Goal: Task Accomplishment & Management: Manage account settings

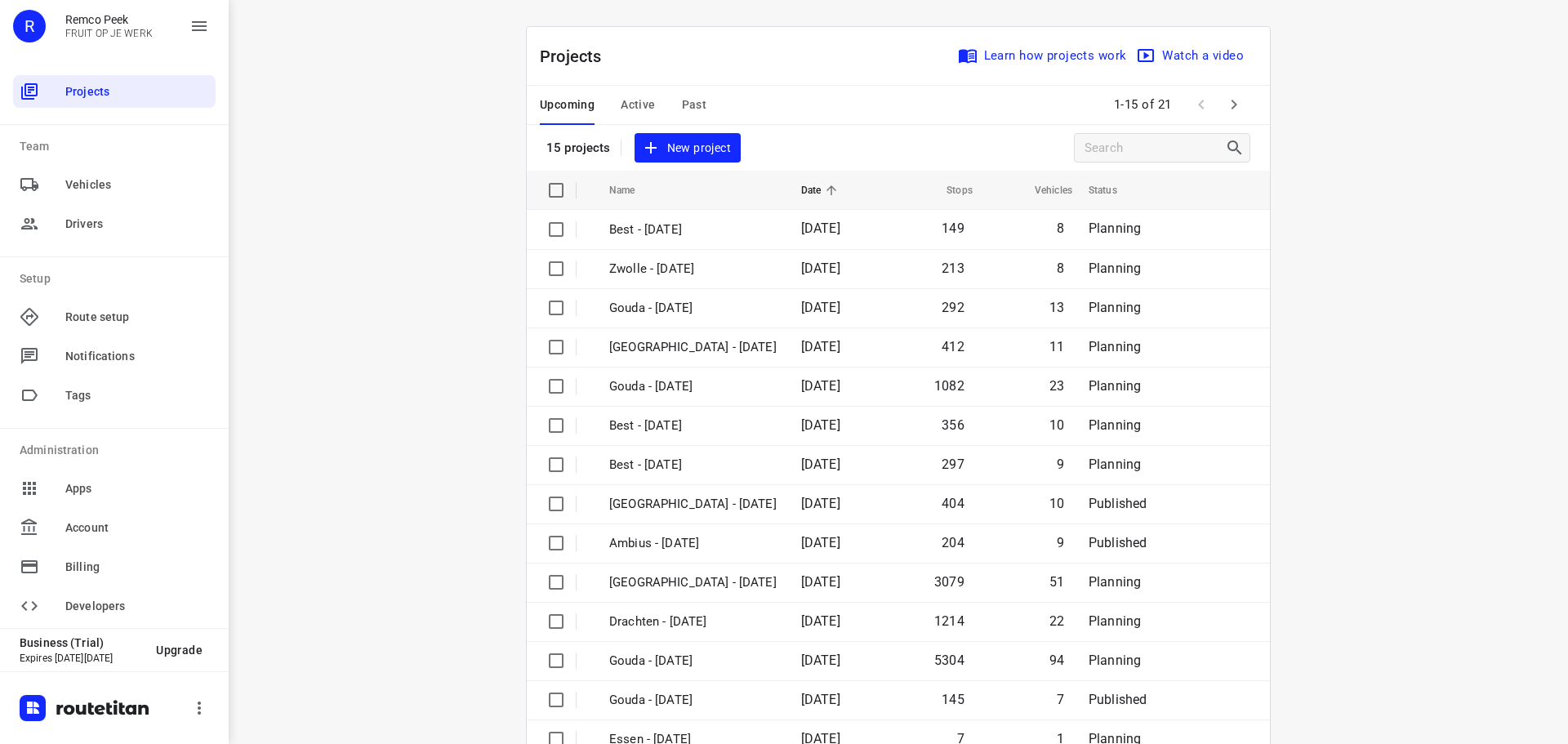
click at [1349, 194] on div "i © 2025 Routetitan , © Stadia Maps , © OpenMapTiles © OpenStreetMap contributo…" at bounding box center [898, 372] width 1339 height 744
click at [1297, 43] on div "i © 2025 Routetitan , © Stadia Maps , © OpenMapTiles © OpenStreetMap contributo…" at bounding box center [898, 372] width 1339 height 744
click at [628, 109] on span "Active" at bounding box center [637, 104] width 34 height 20
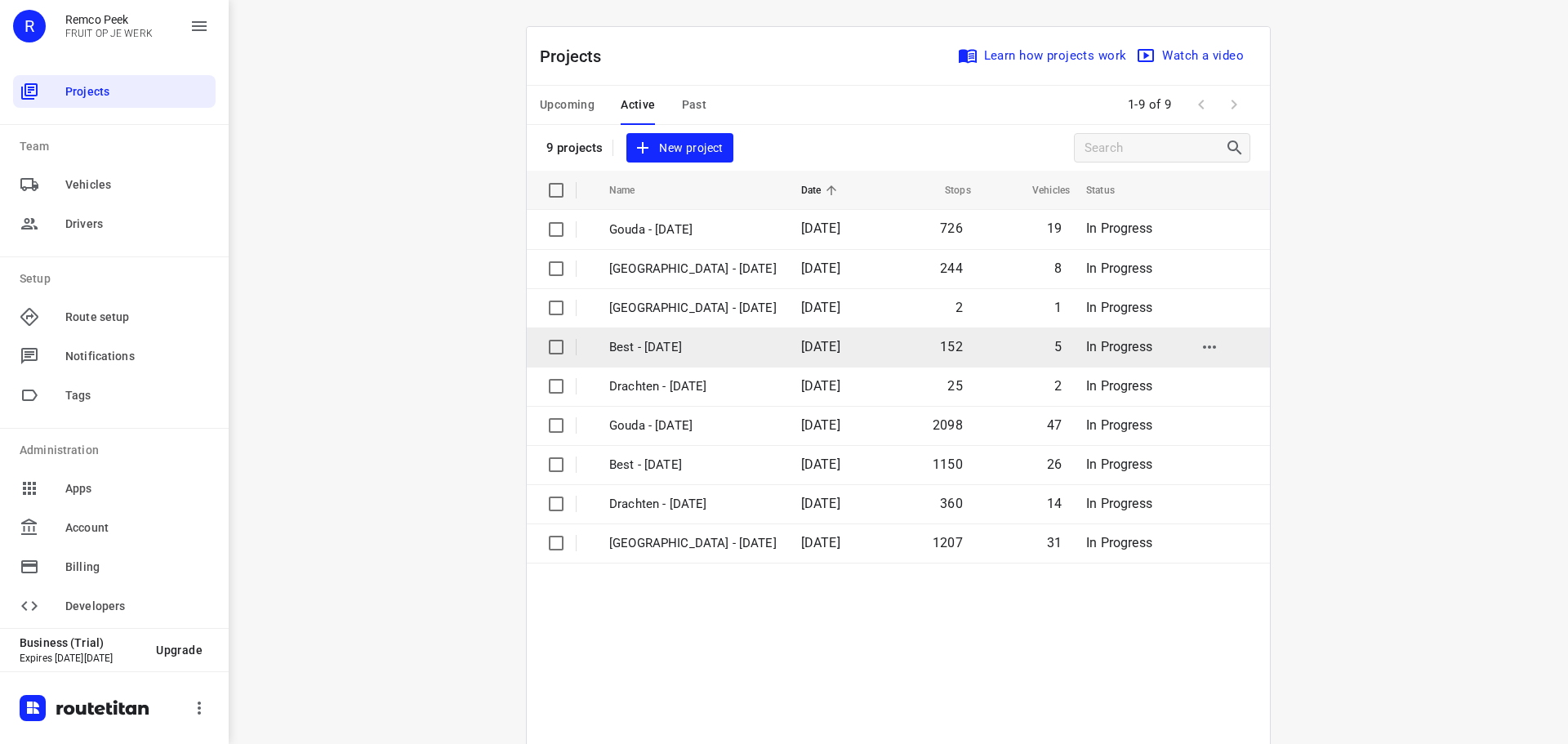
click at [678, 339] on p "Best - [DATE]" at bounding box center [693, 347] width 168 height 19
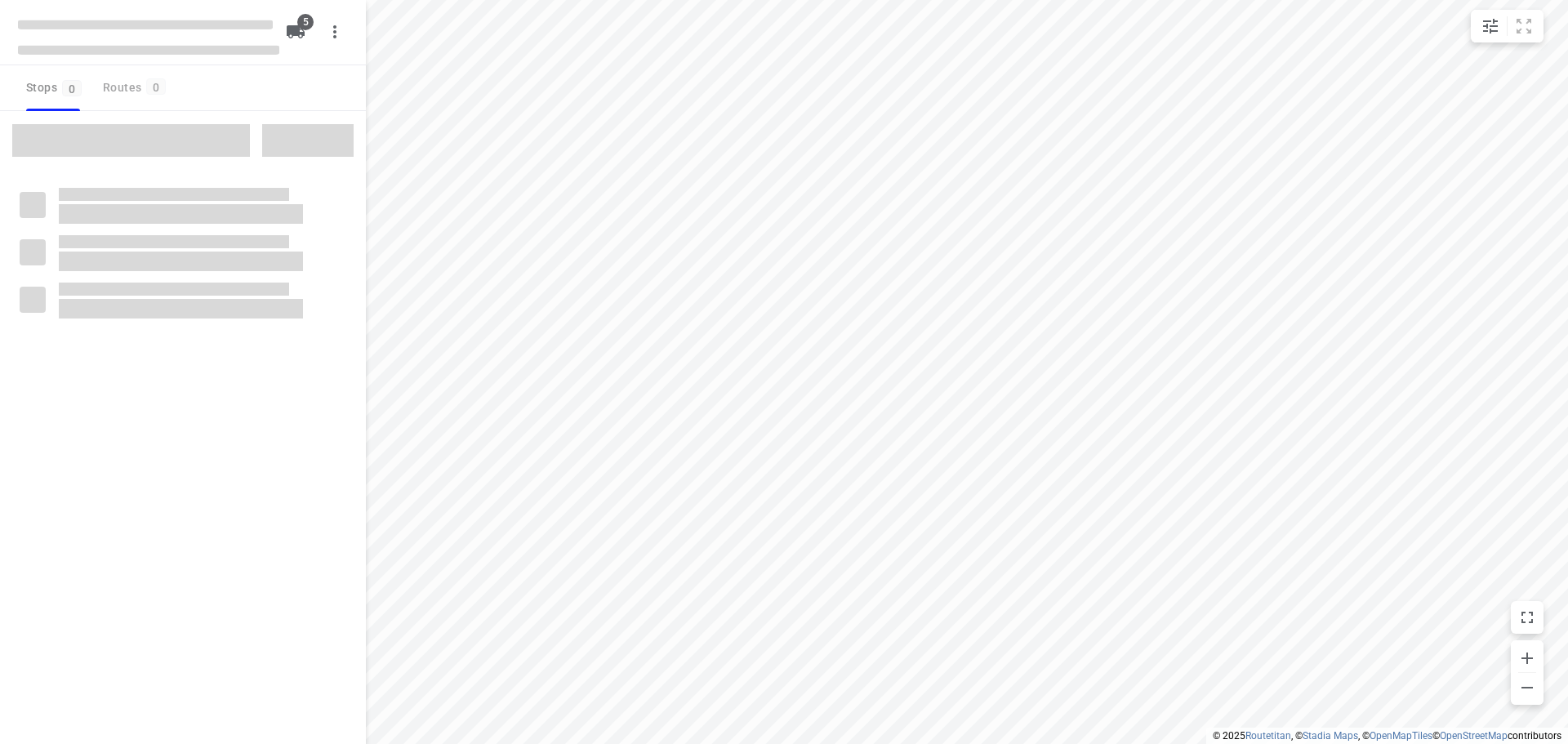
checkbox input "true"
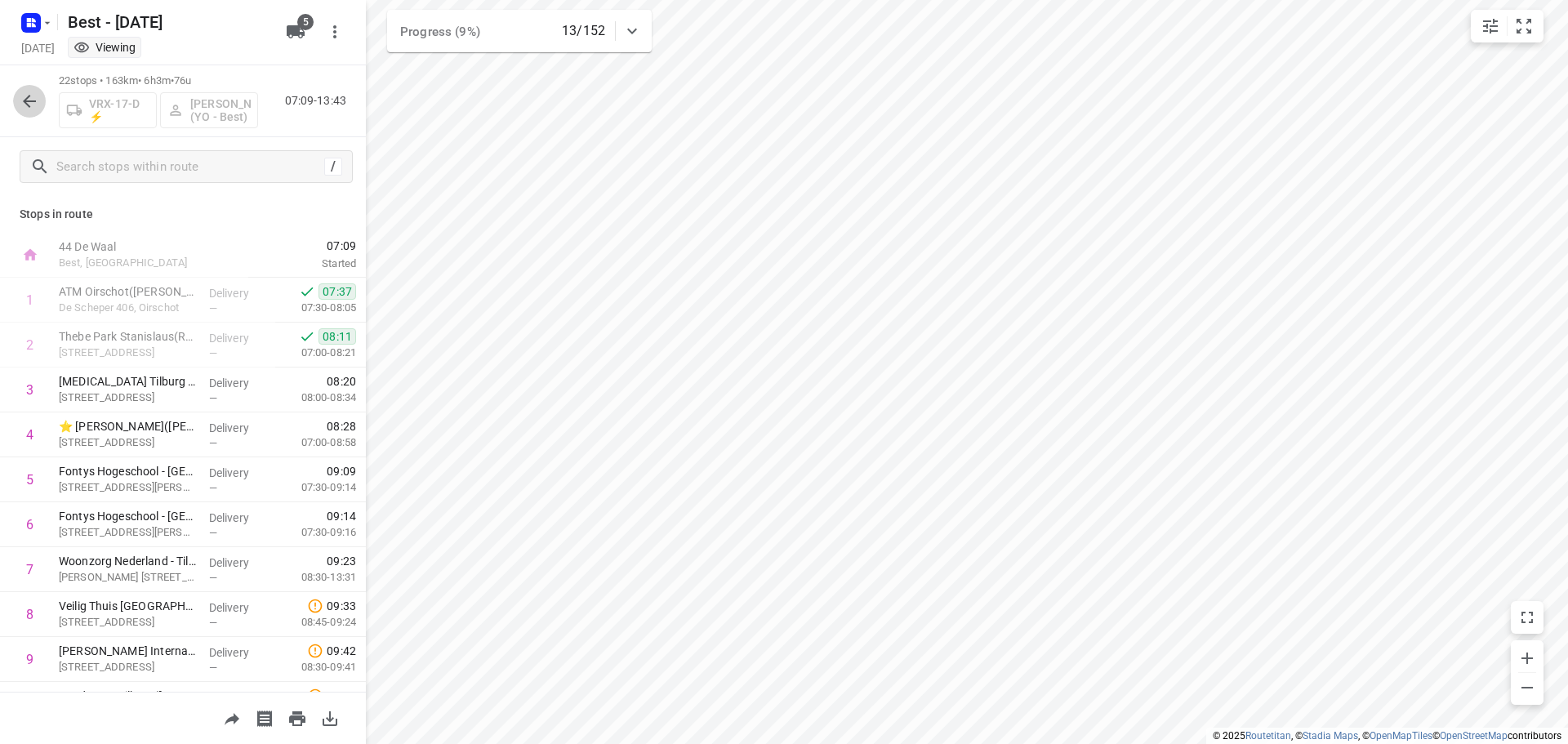
click at [37, 95] on icon "button" at bounding box center [29, 101] width 19 height 19
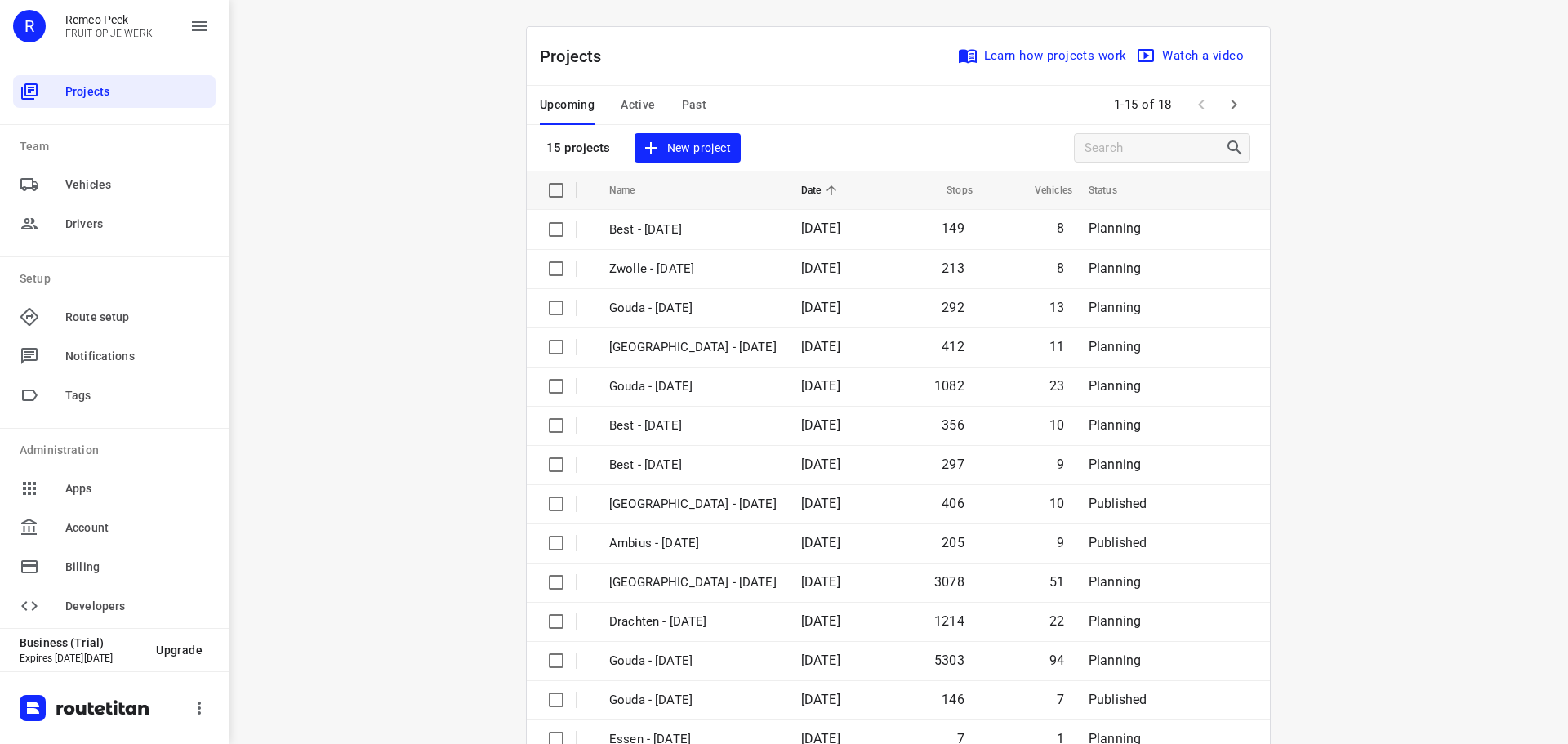
click at [635, 109] on span "Active" at bounding box center [637, 104] width 34 height 20
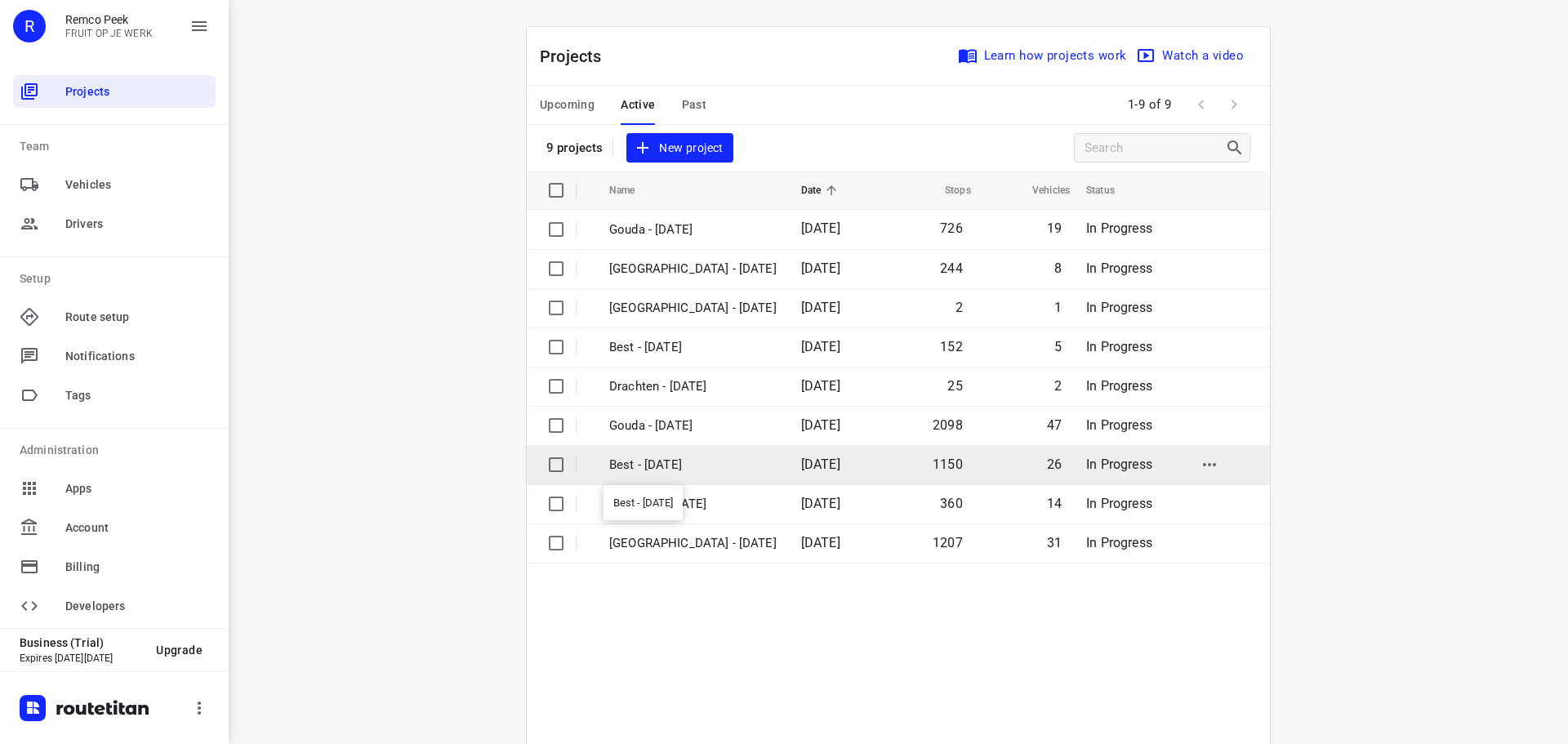
click at [668, 467] on p "Best - [DATE]" at bounding box center [693, 465] width 168 height 19
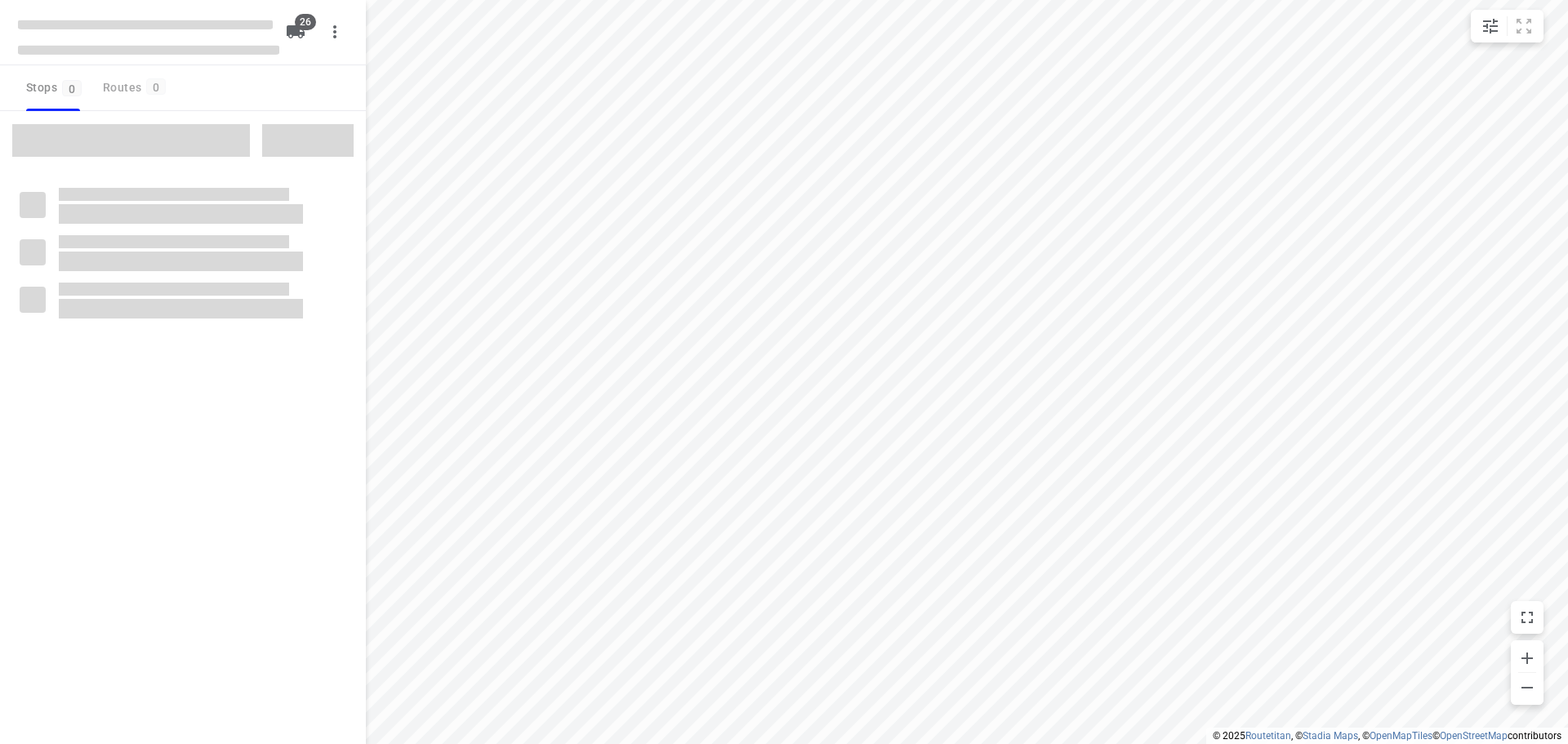
checkbox input "true"
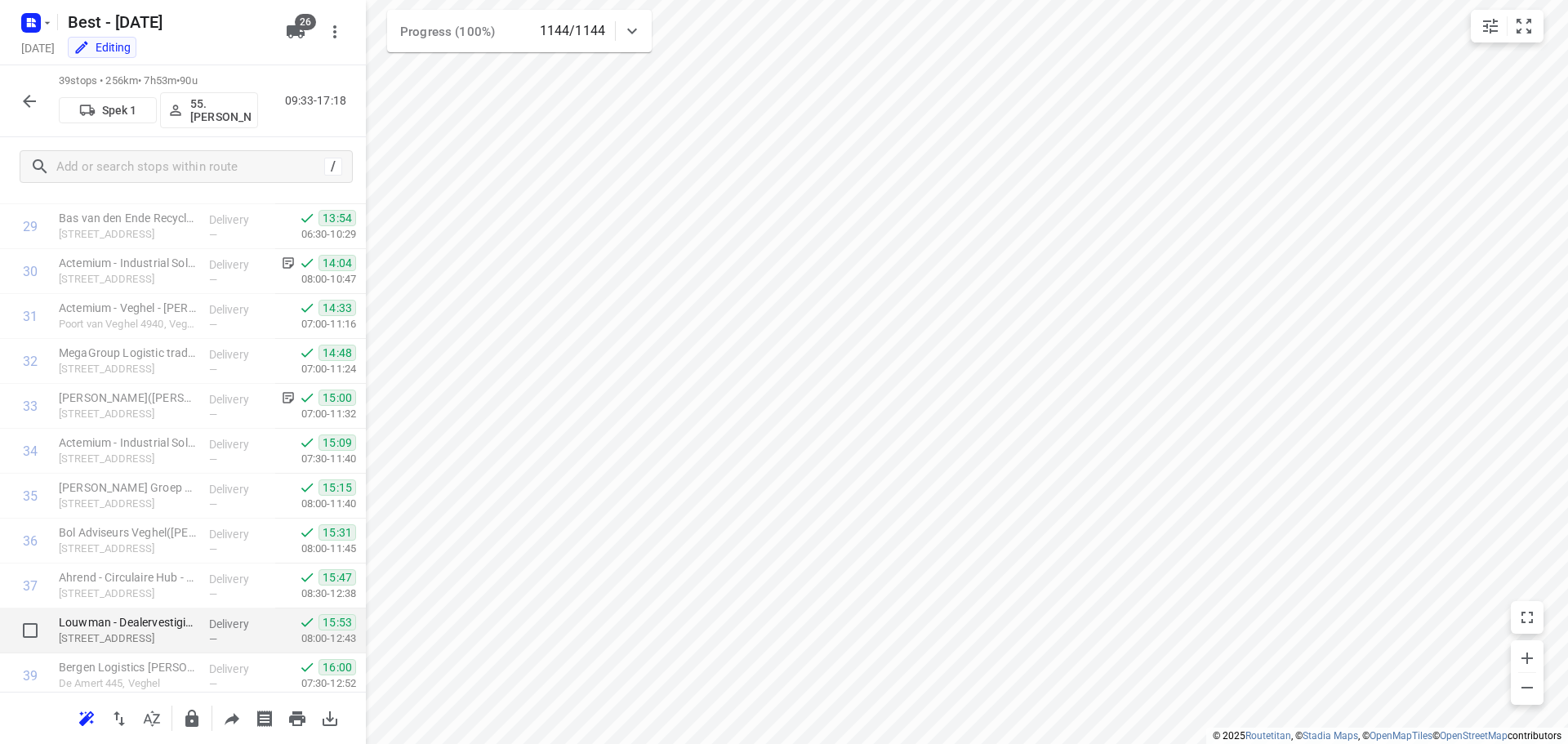
scroll to position [1430, 0]
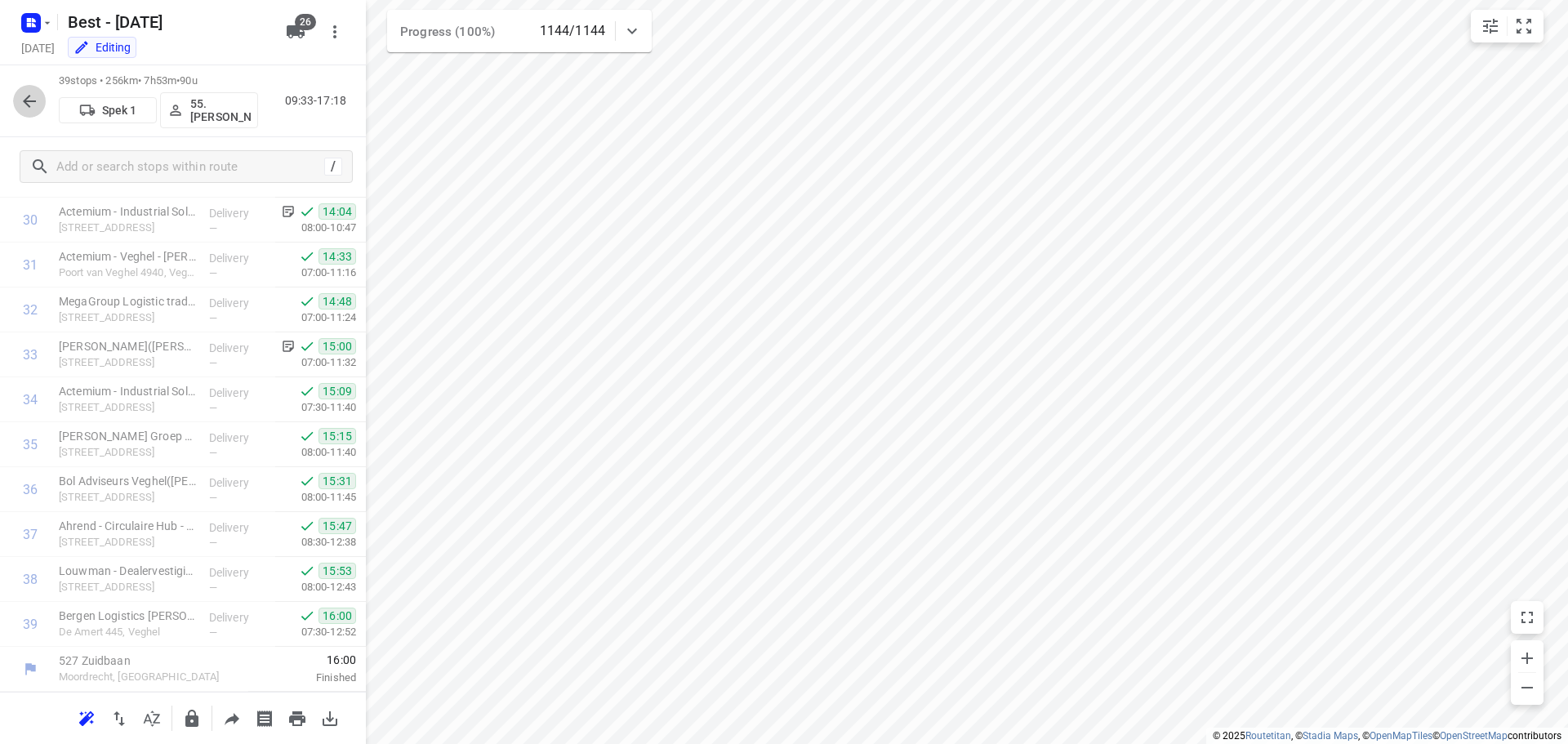
click at [20, 99] on icon "button" at bounding box center [29, 101] width 19 height 19
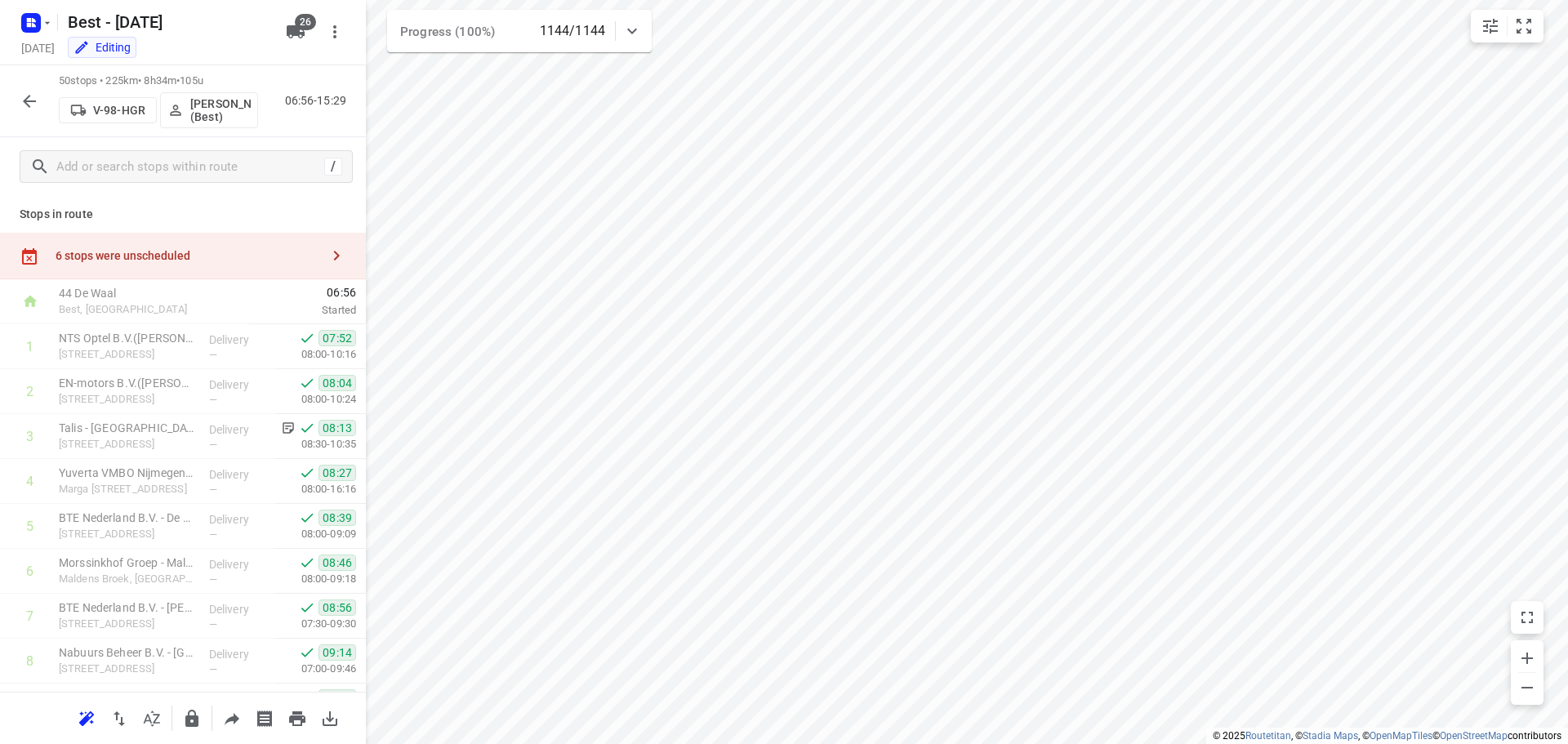
click at [44, 90] on div at bounding box center [29, 101] width 33 height 33
click at [17, 126] on div "50 stops • 225km • 8h34m • 105u V-98-HGR Jochem Hoffard (Best) 06:56-15:29" at bounding box center [183, 101] width 366 height 72
click at [22, 99] on icon "button" at bounding box center [29, 101] width 19 height 19
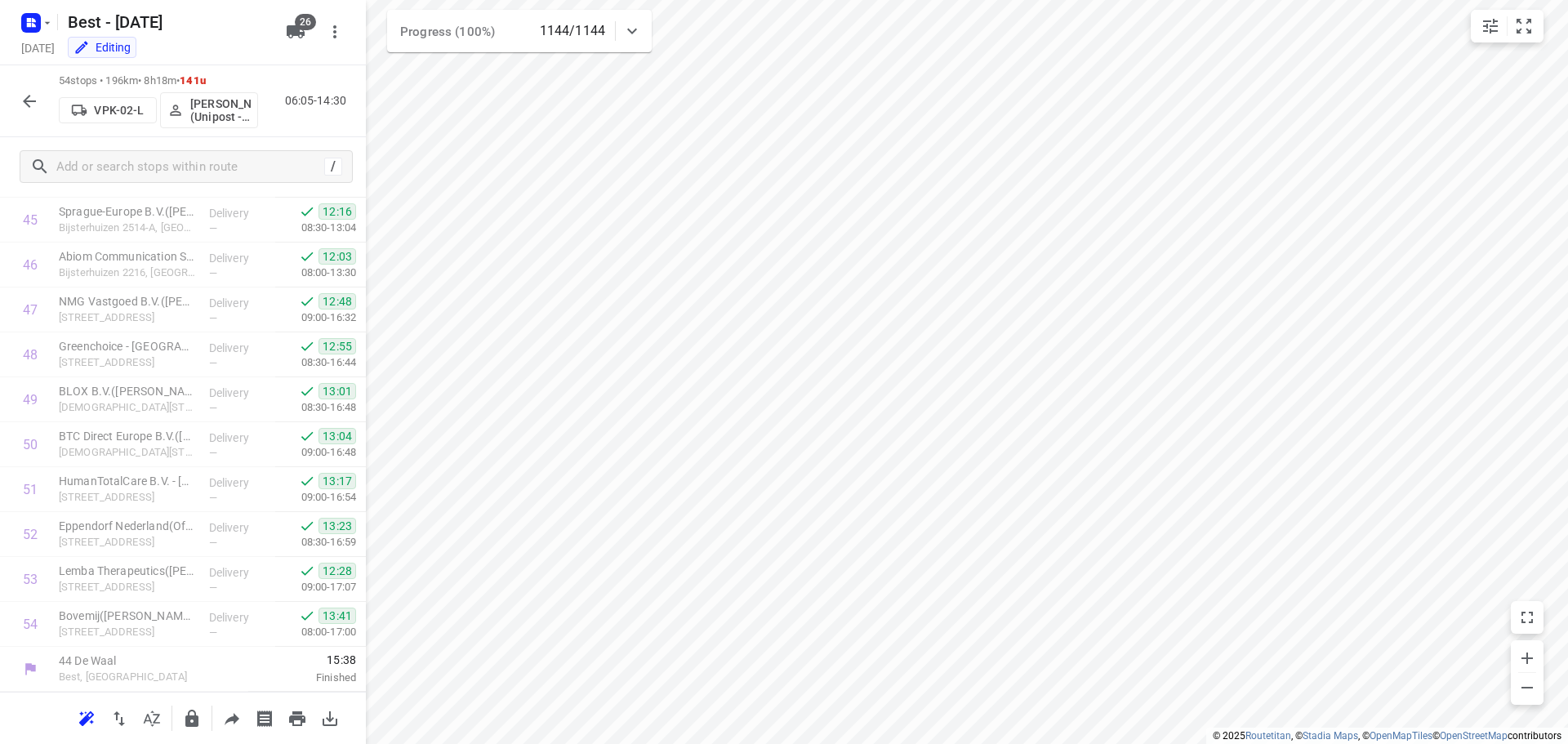
click at [24, 96] on icon "button" at bounding box center [29, 101] width 19 height 19
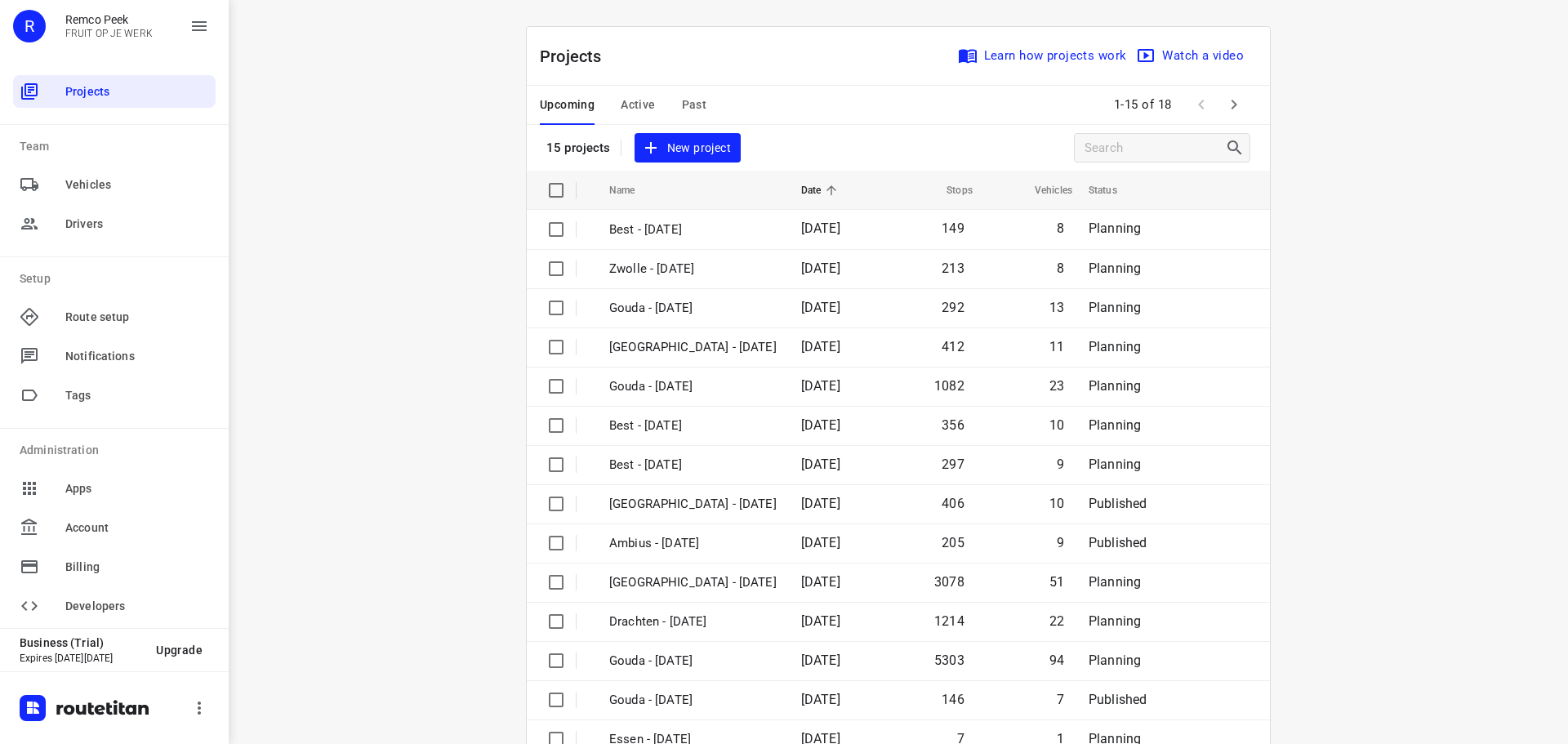
click at [693, 100] on span "Past" at bounding box center [694, 104] width 25 height 20
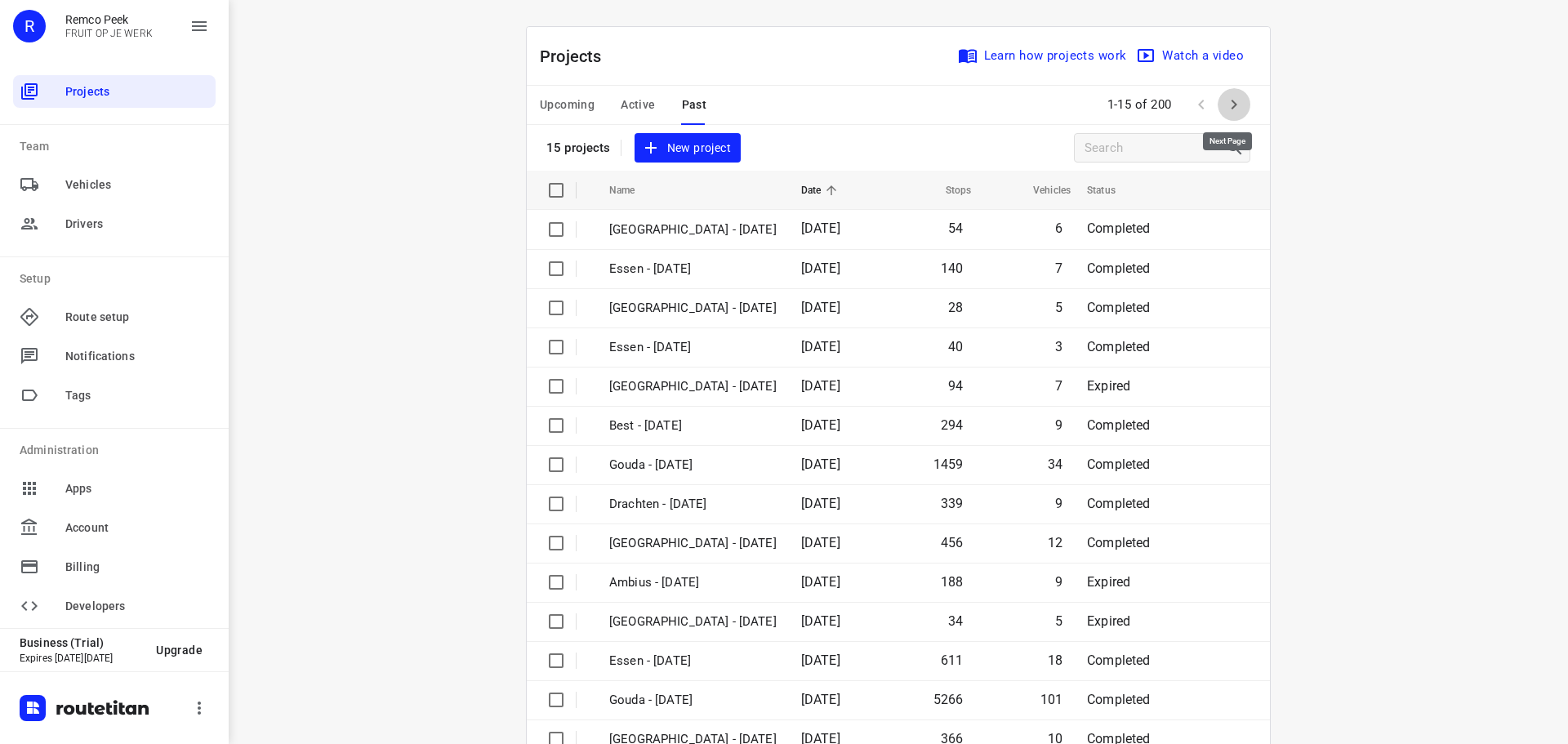
click at [1231, 102] on icon "button" at bounding box center [1234, 104] width 19 height 19
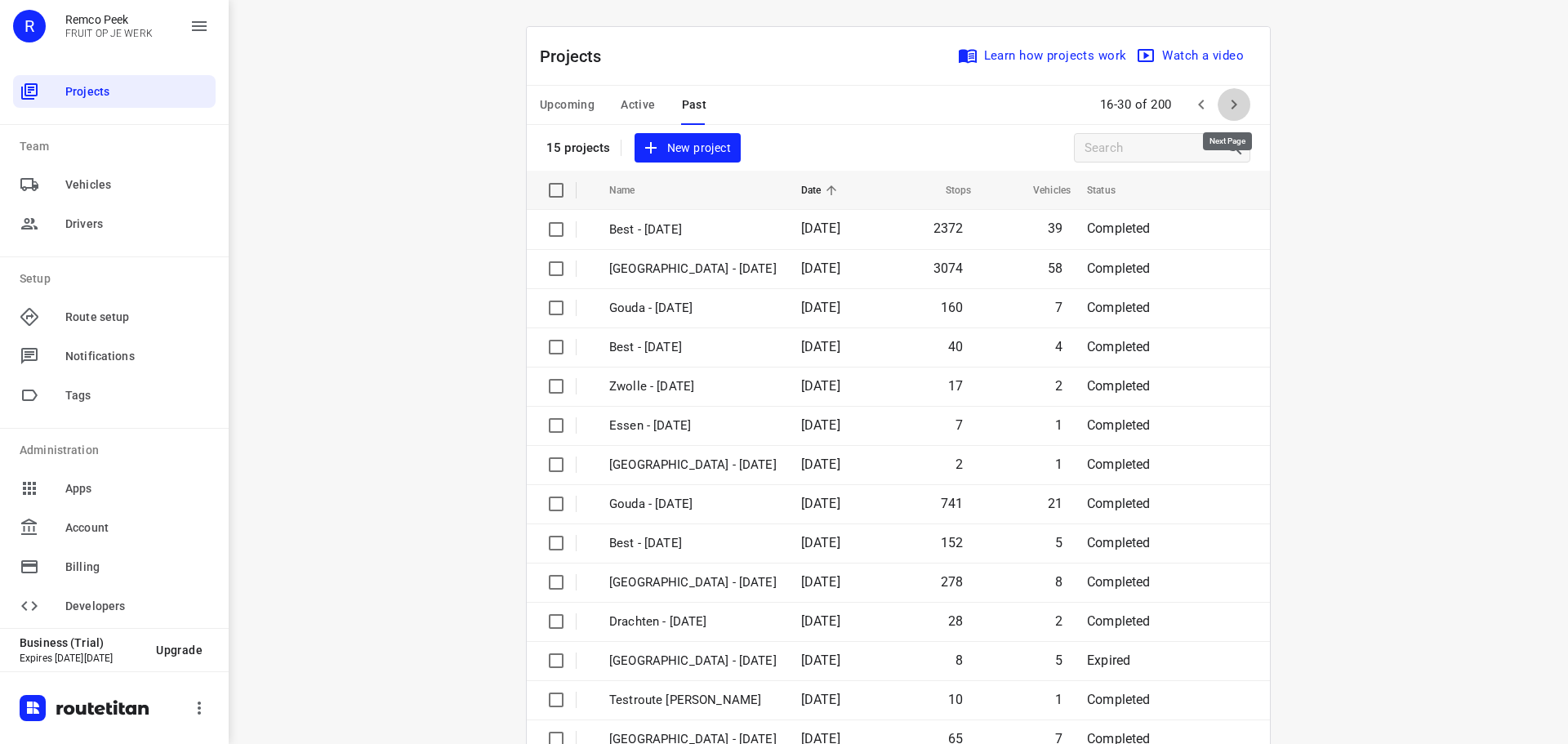
click at [1231, 102] on icon "button" at bounding box center [1234, 104] width 19 height 19
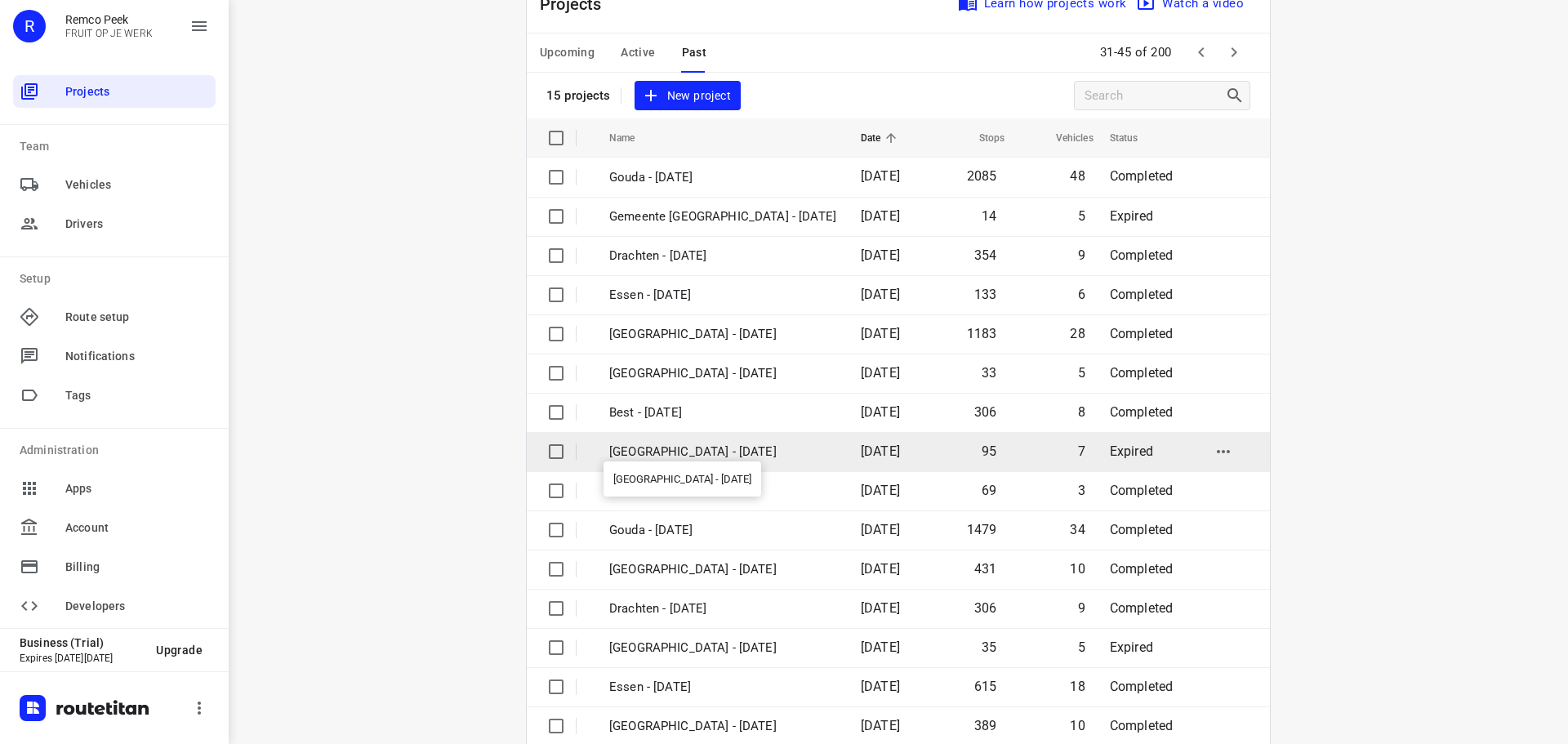
scroll to position [82, 0]
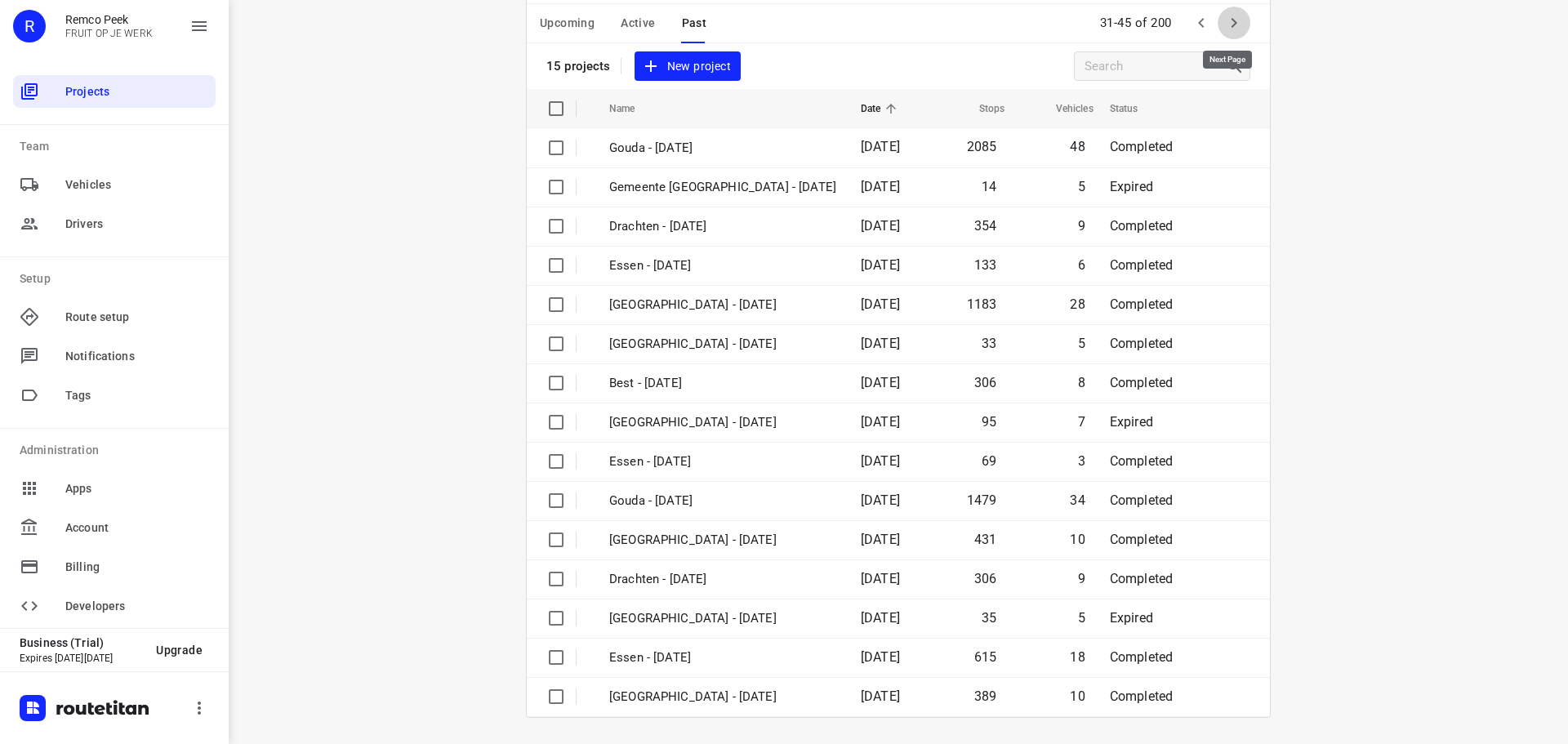
click at [1227, 34] on button "button" at bounding box center [1234, 23] width 33 height 33
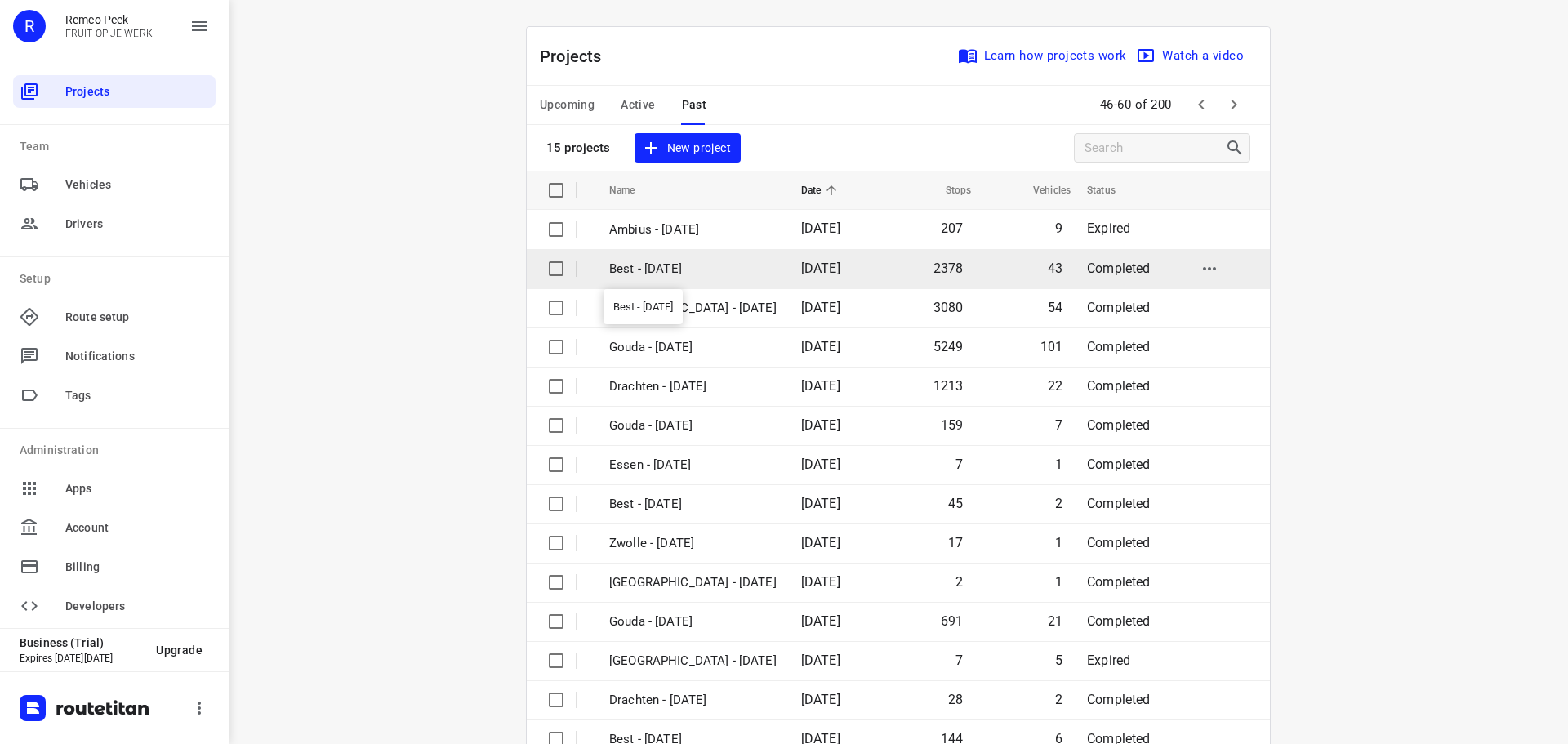
click at [666, 266] on p "Best - [DATE]" at bounding box center [693, 269] width 168 height 19
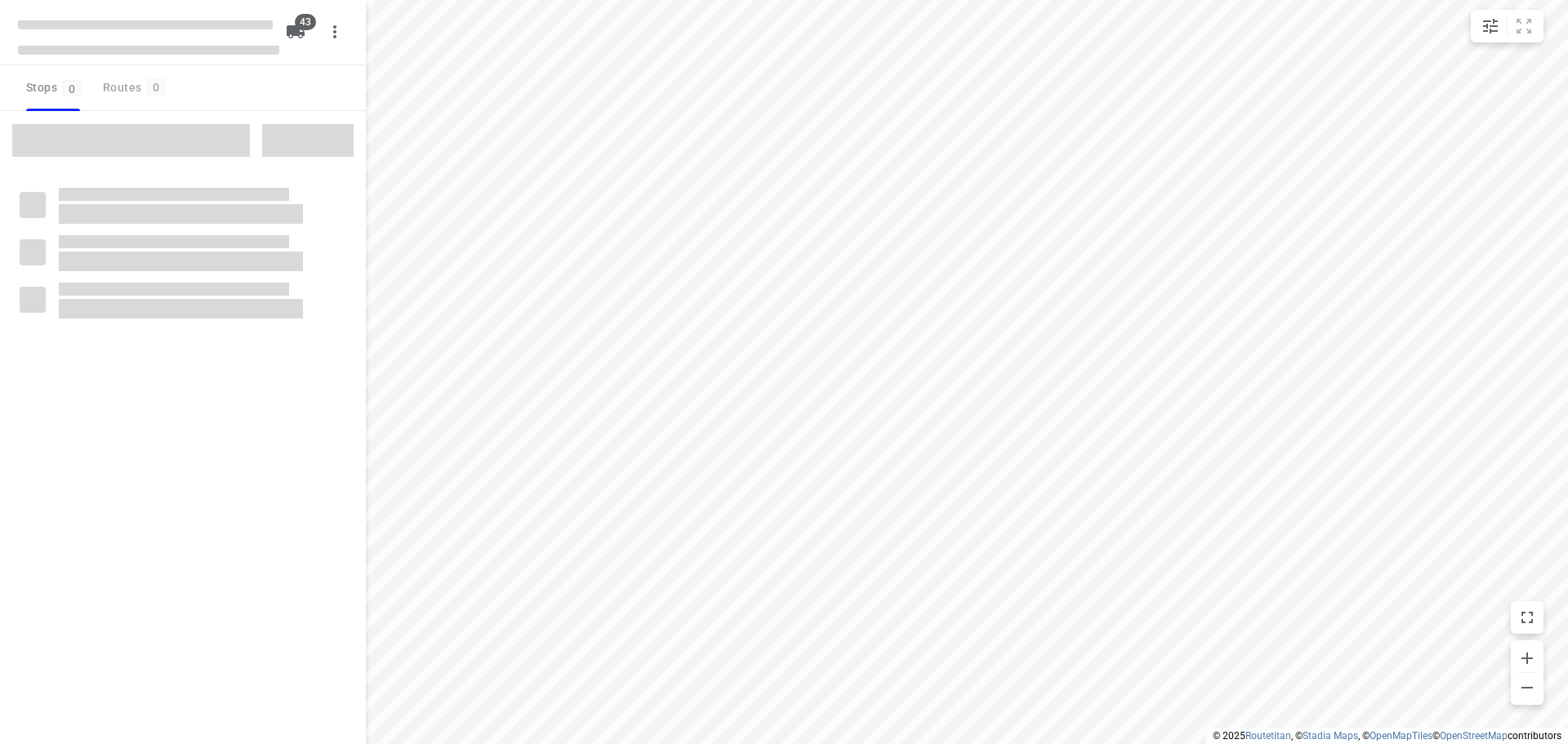
checkbox input "true"
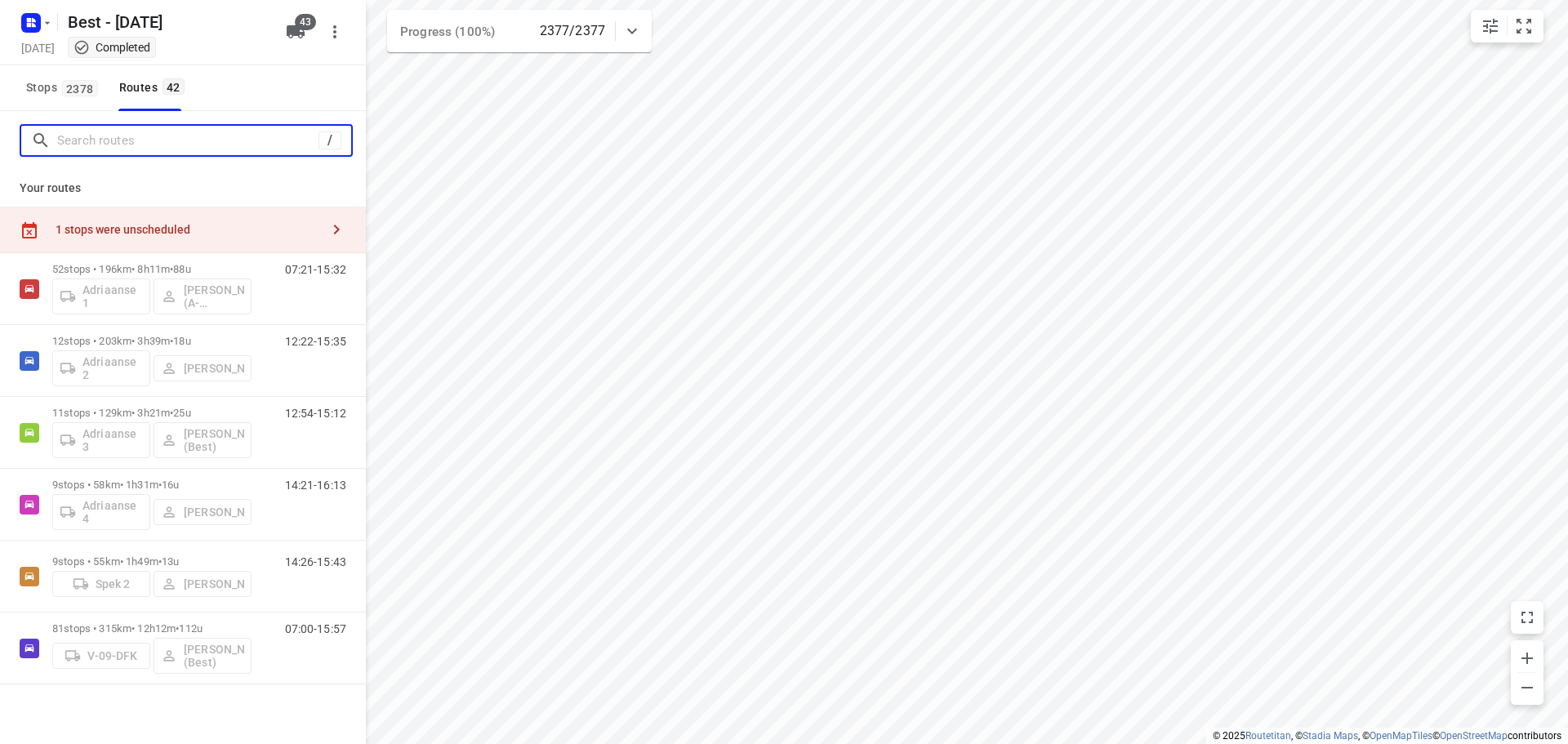
click at [248, 131] on input "Search routes" at bounding box center [188, 141] width 261 height 25
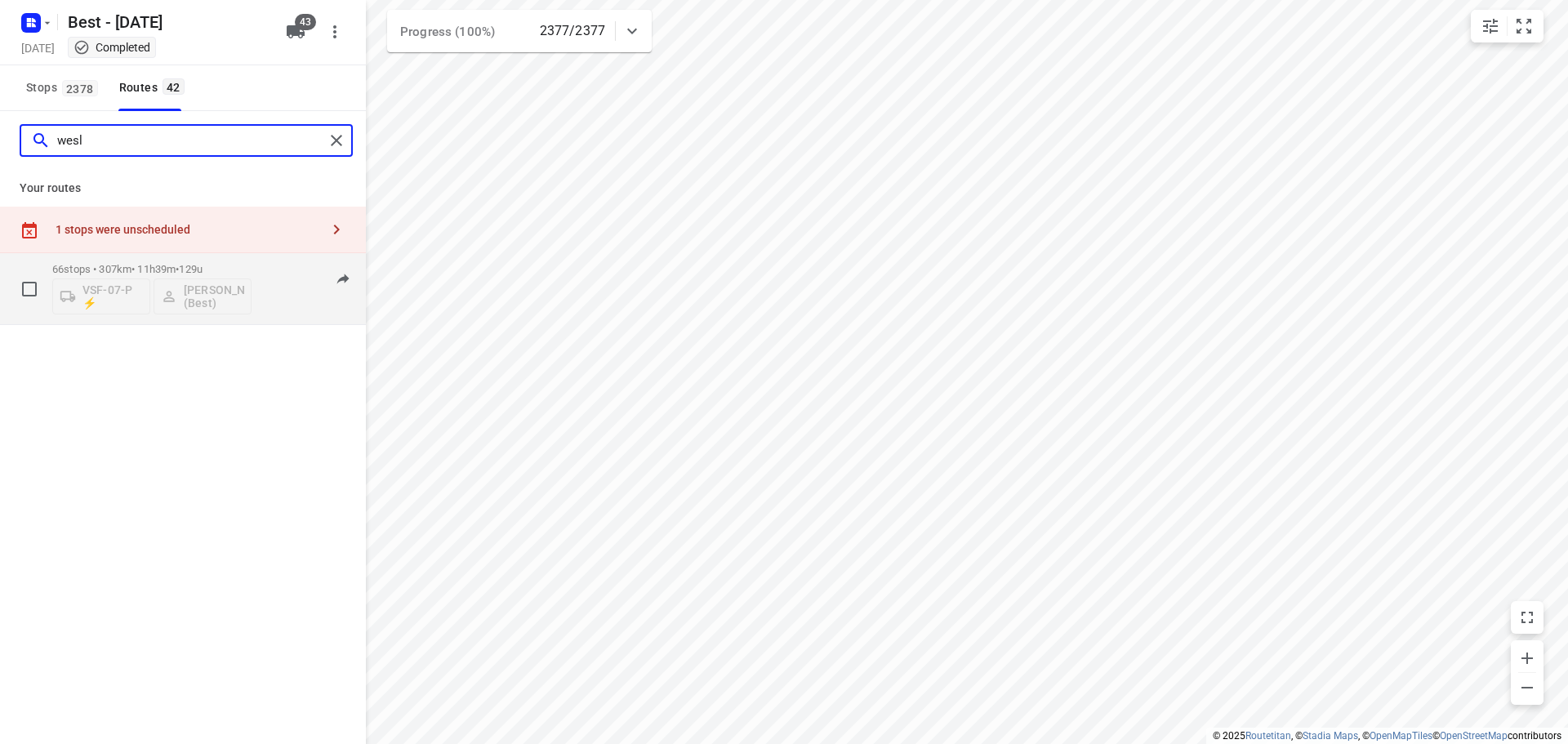
type input "wesl"
click at [310, 309] on div "06:42-16:39" at bounding box center [306, 292] width 82 height 59
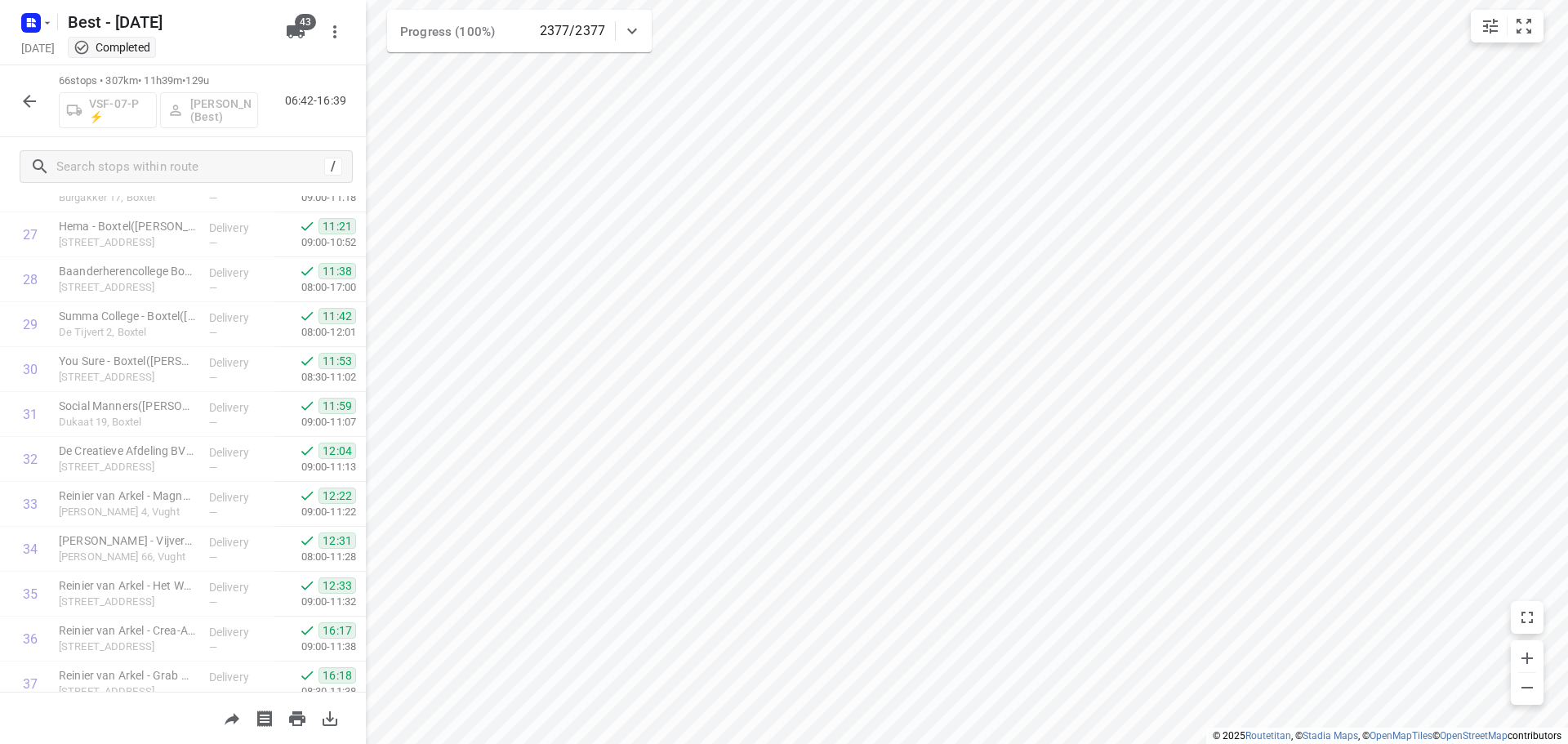
scroll to position [2642, 0]
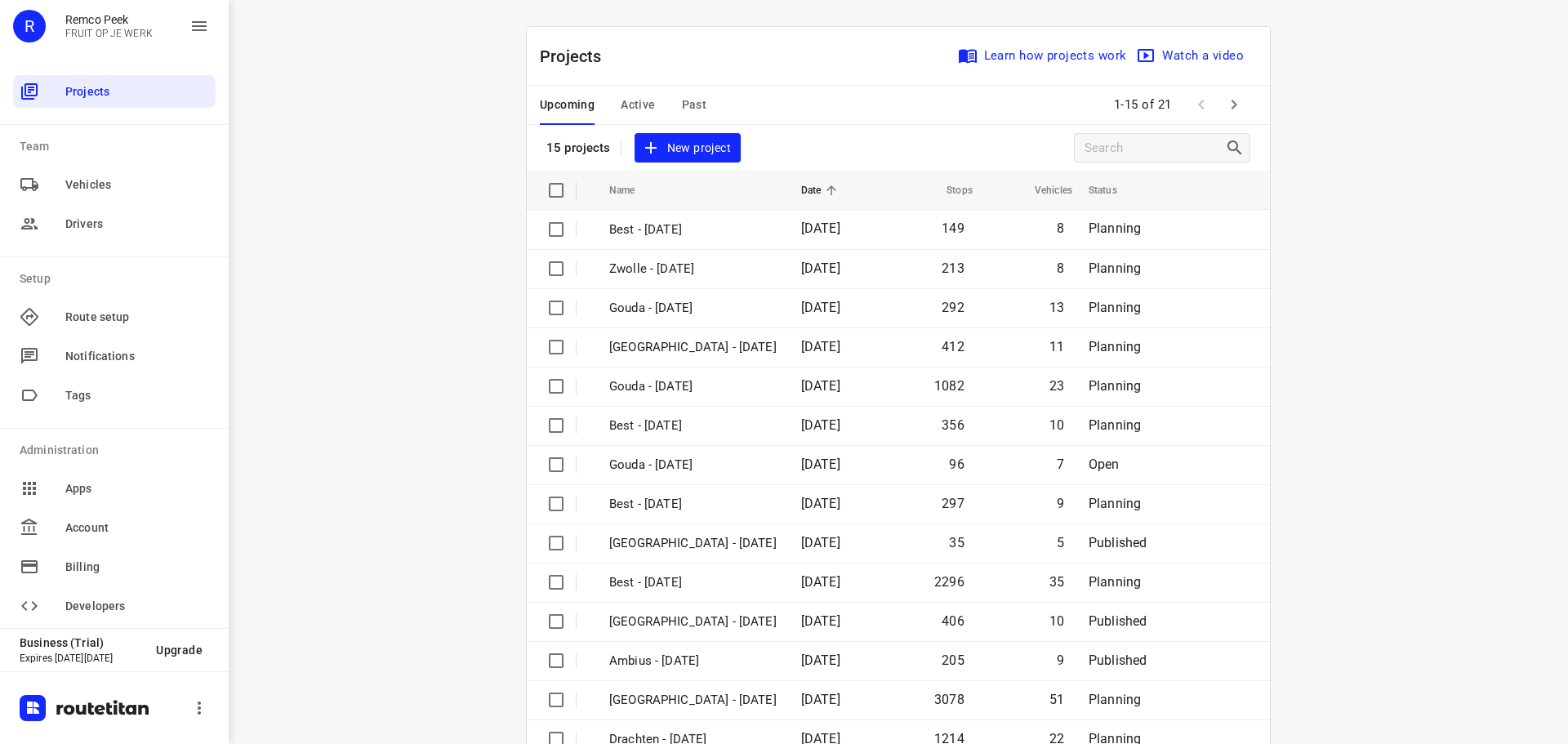
click at [642, 102] on span "Active" at bounding box center [637, 104] width 34 height 20
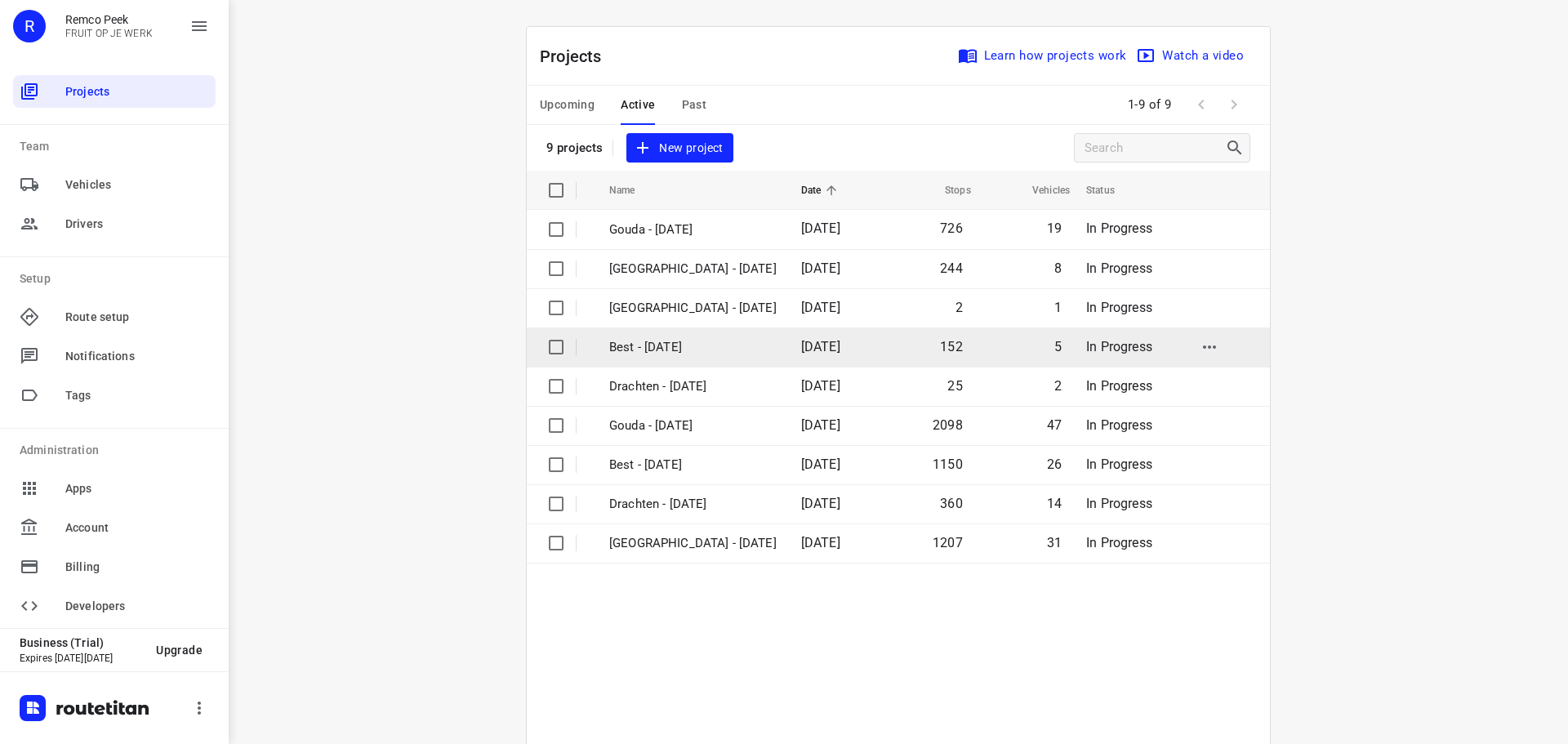
click at [647, 335] on td "Best - [DATE]" at bounding box center [691, 347] width 195 height 39
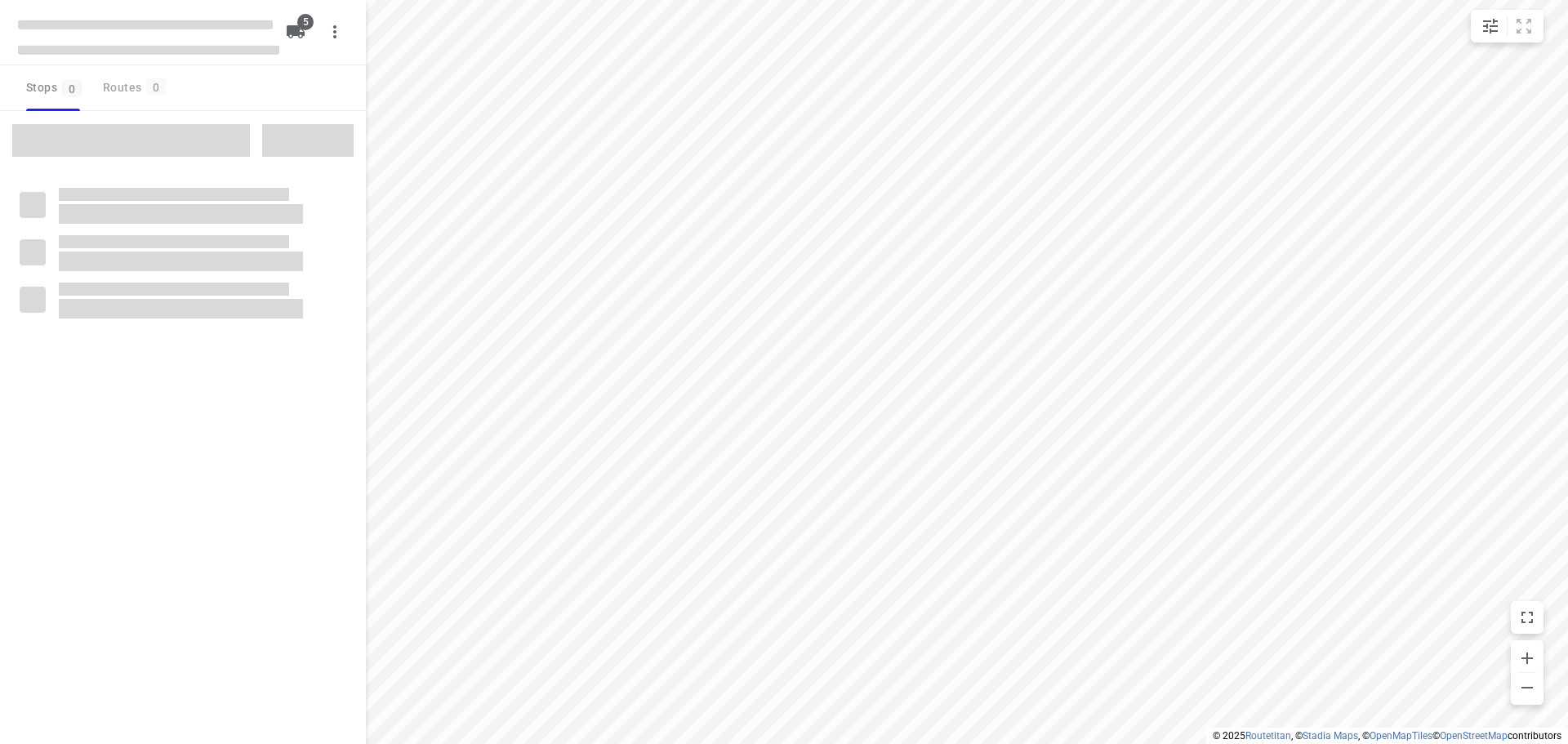
checkbox input "true"
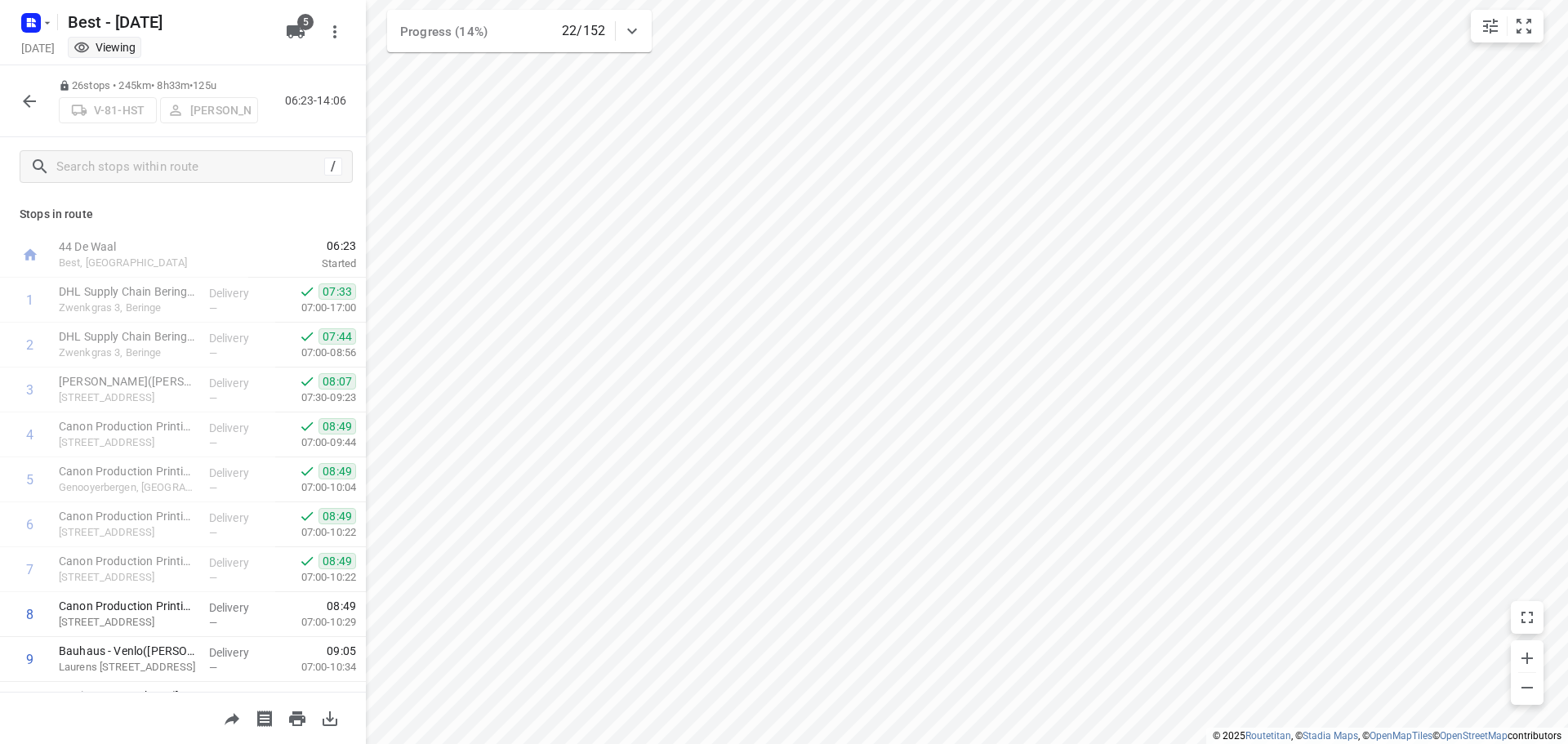
click at [33, 98] on icon "button" at bounding box center [29, 101] width 19 height 19
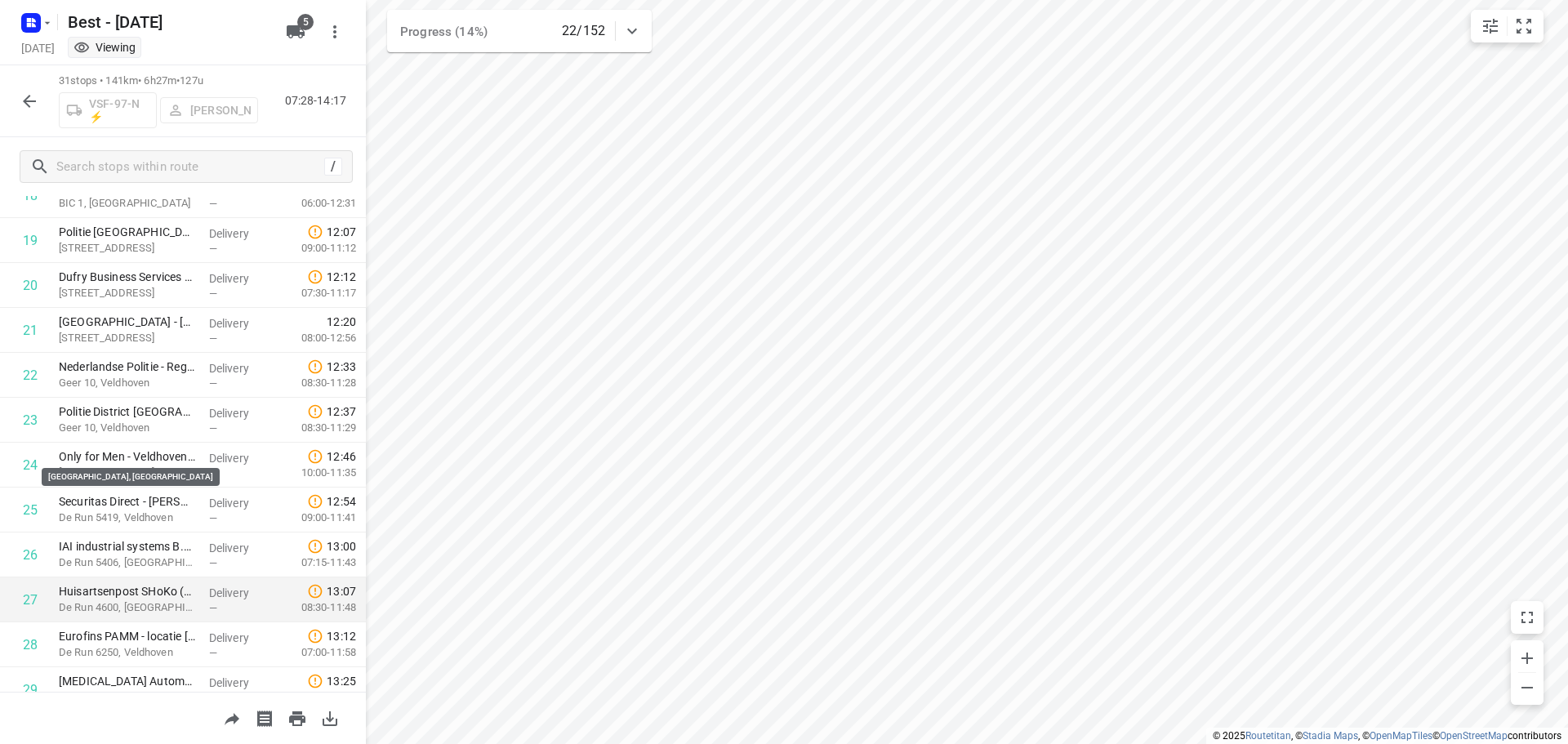
scroll to position [1023, 0]
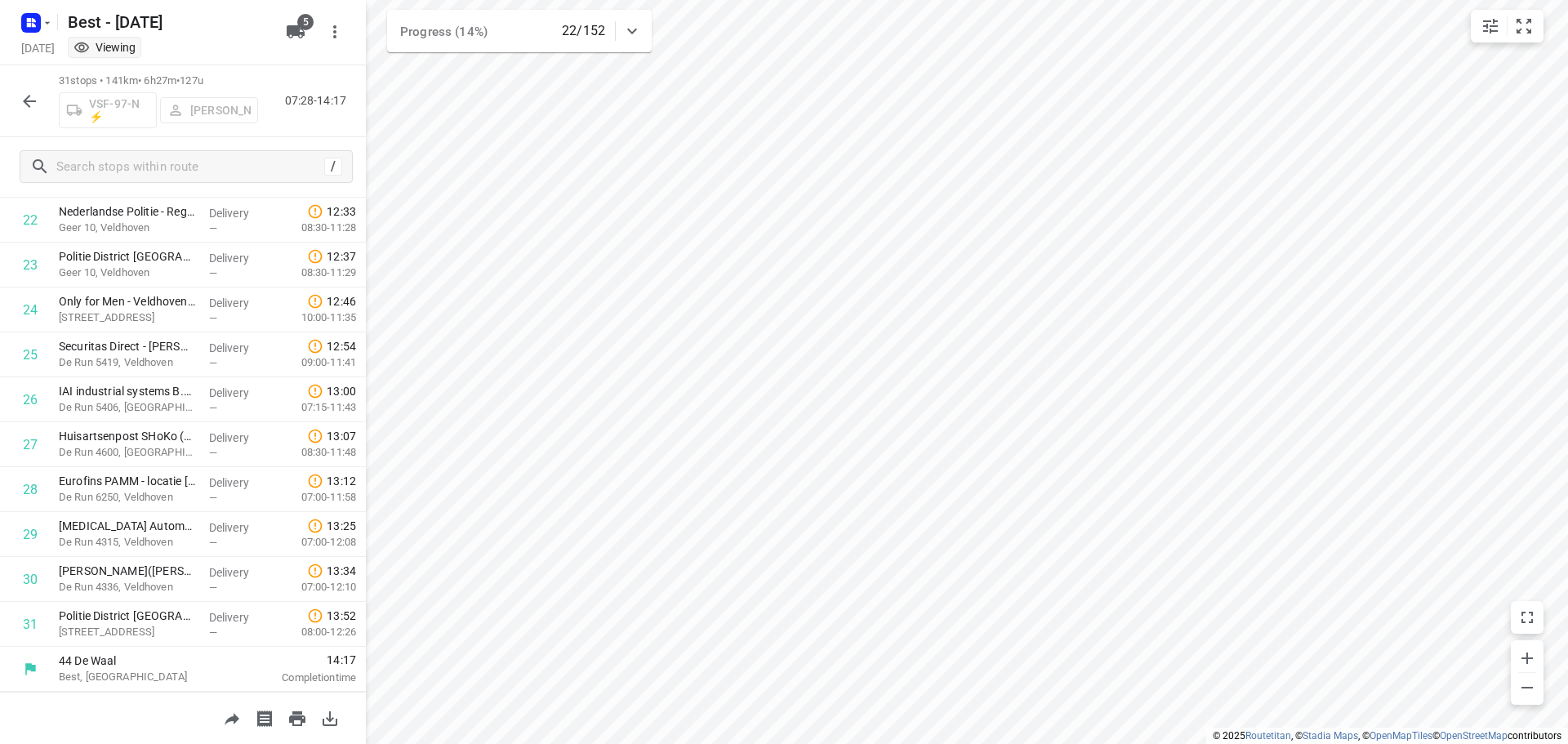
click at [40, 91] on div at bounding box center [29, 101] width 33 height 33
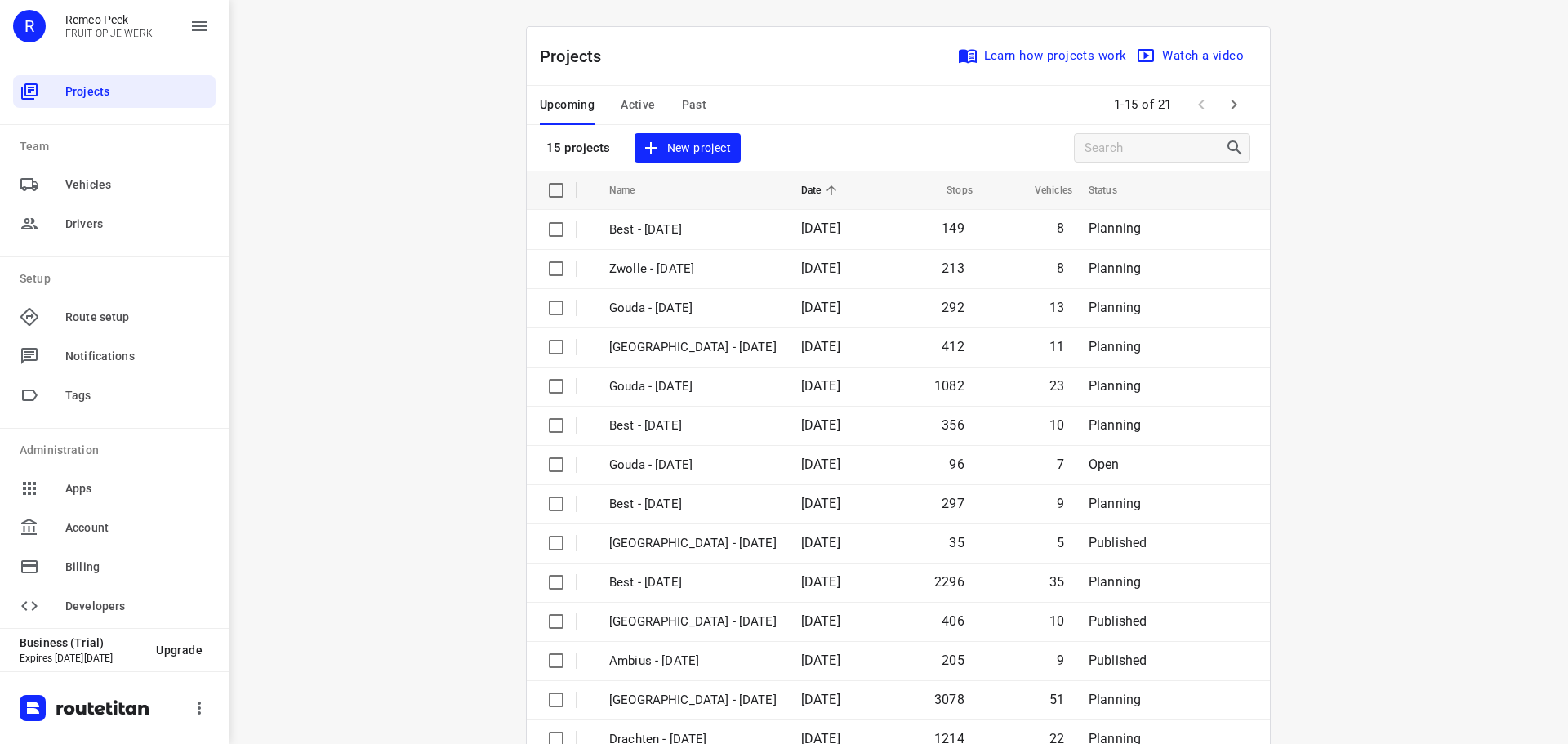
drag, startPoint x: 651, startPoint y: 104, endPoint x: 658, endPoint y: 151, distance: 47.5
click at [649, 104] on div "Upcoming Active Past" at bounding box center [636, 105] width 193 height 39
click at [644, 107] on span "Active" at bounding box center [637, 104] width 34 height 20
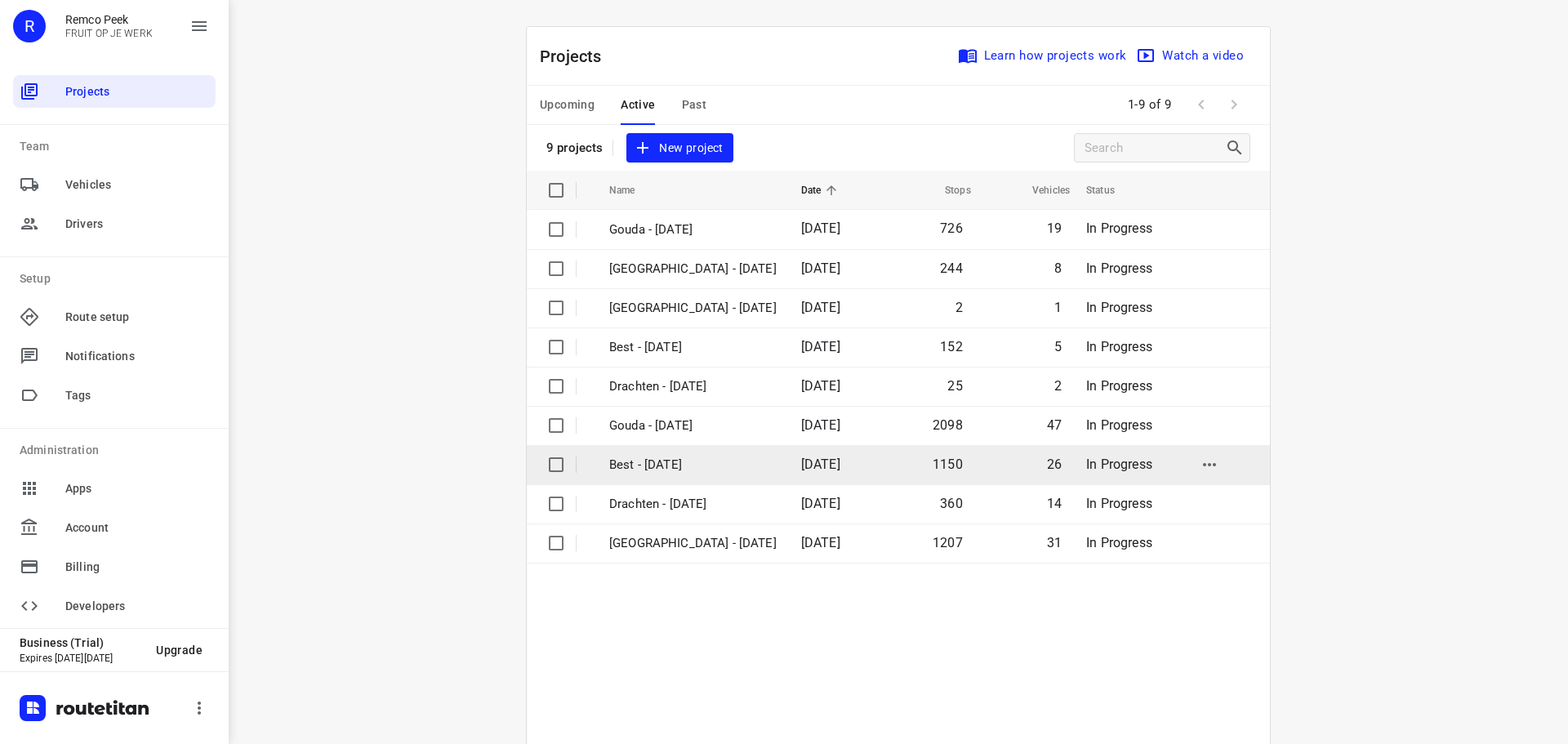
click at [693, 480] on td "Best - [DATE]" at bounding box center [691, 465] width 195 height 39
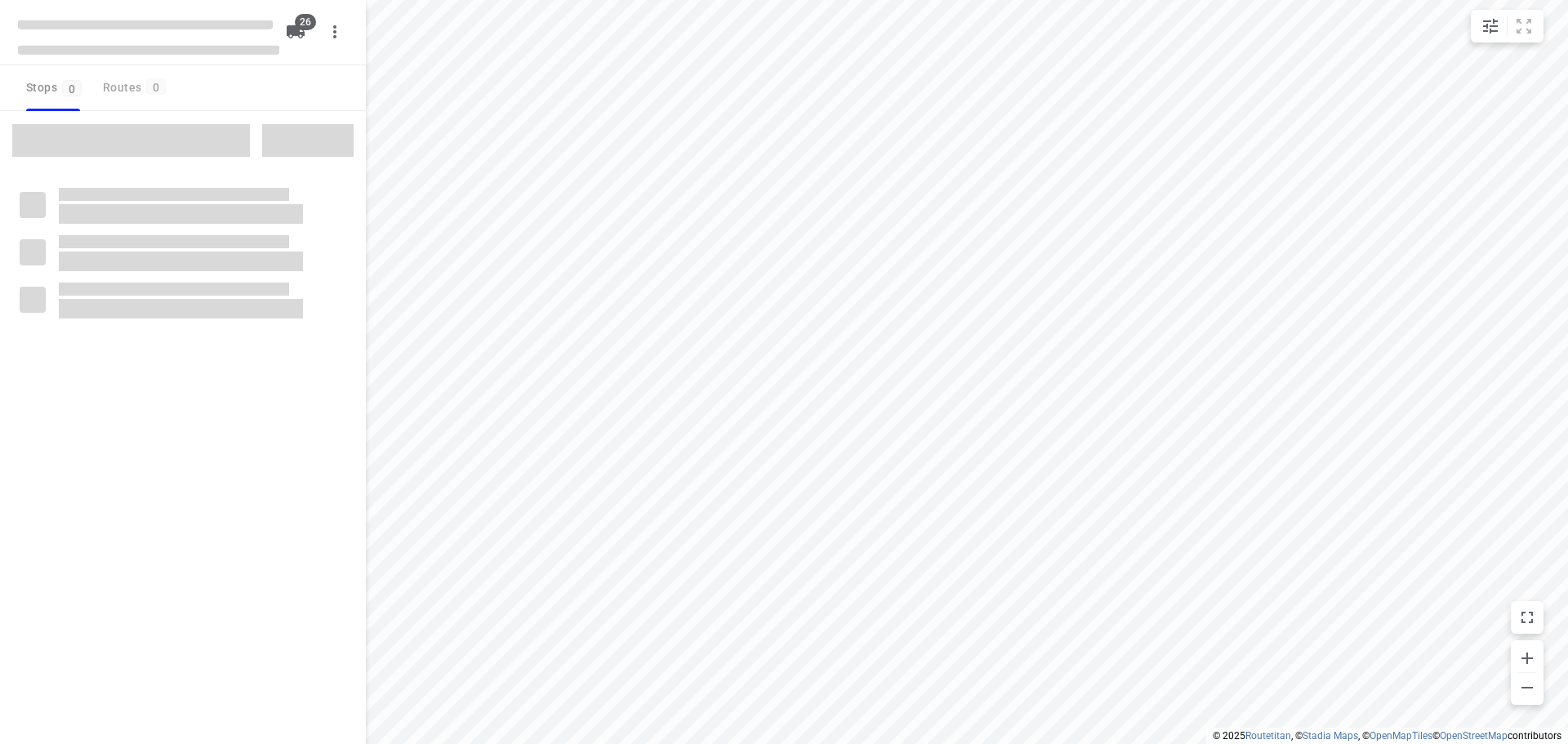
checkbox input "true"
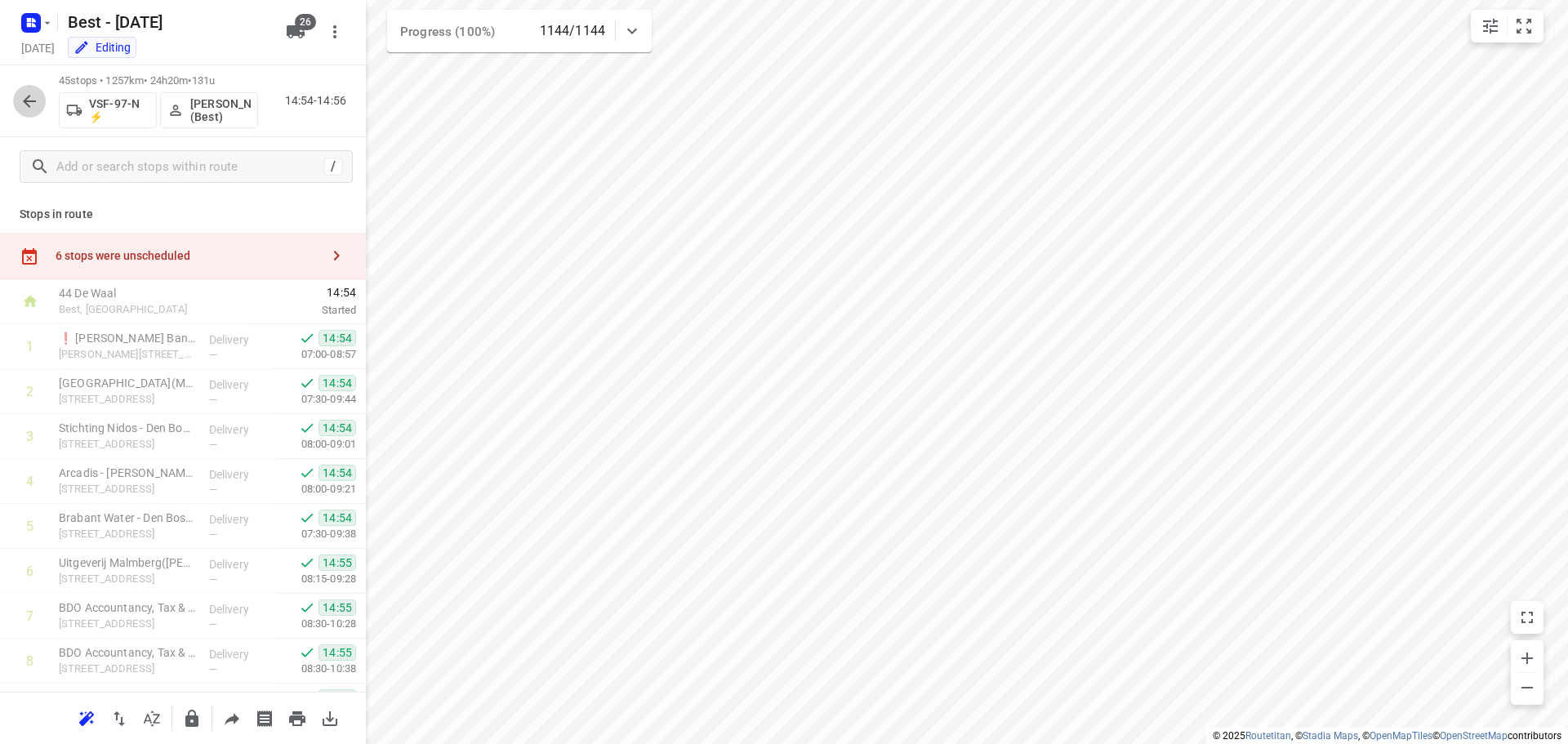
click at [28, 94] on icon "button" at bounding box center [29, 101] width 19 height 19
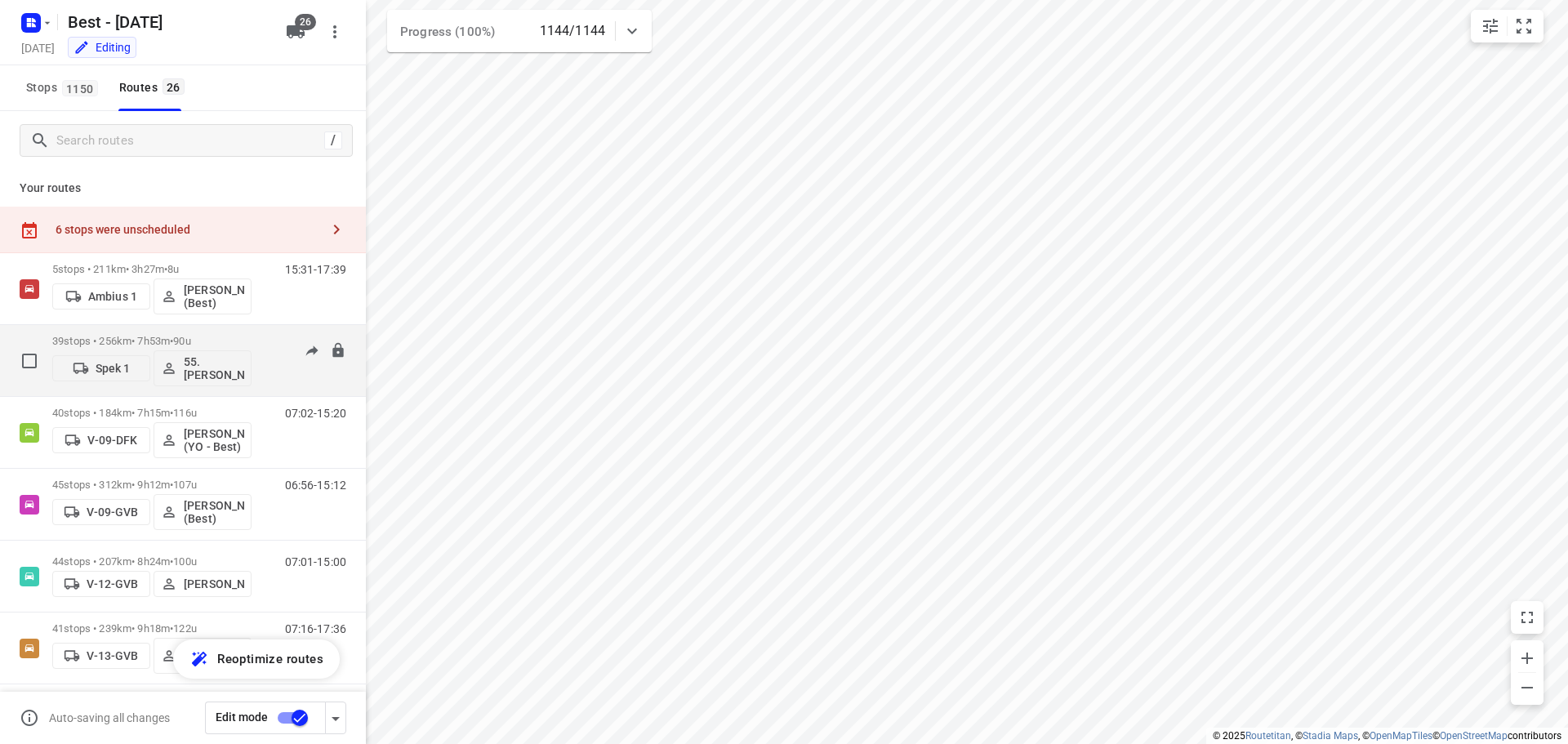
click at [271, 373] on div "09:33-17:18" at bounding box center [306, 364] width 82 height 59
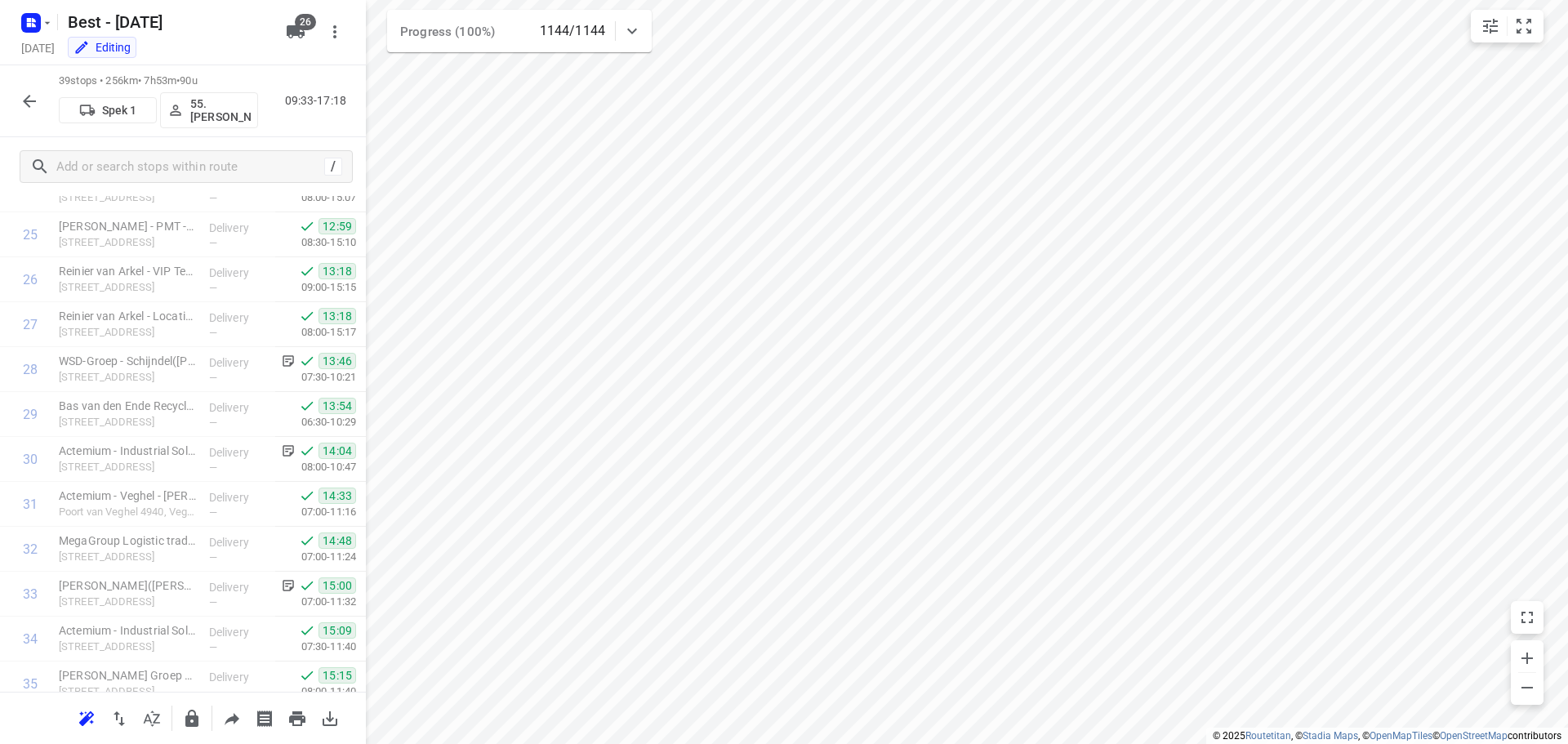
scroll to position [1430, 0]
